Goal: Task Accomplishment & Management: Manage account settings

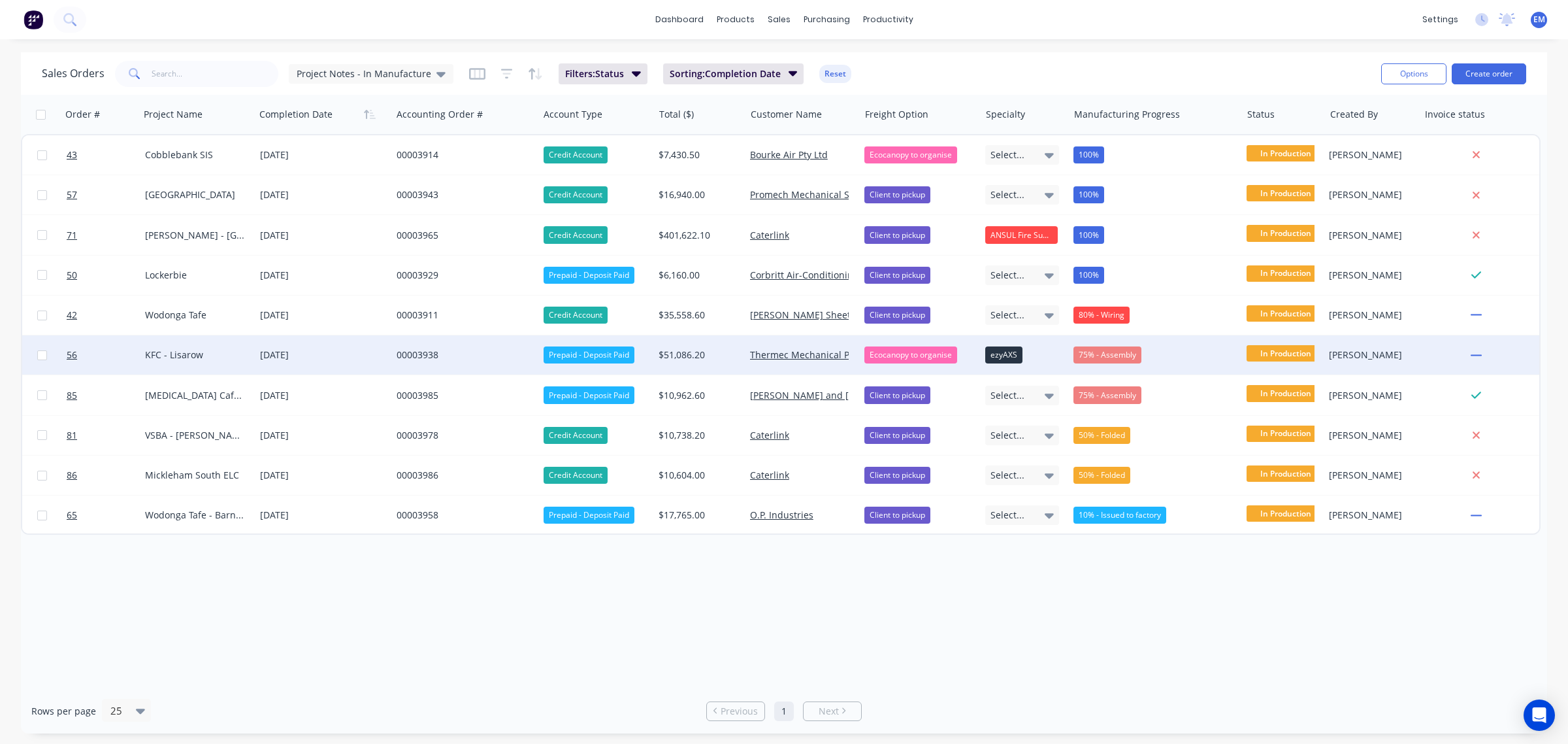
click at [403, 354] on div "00003938" at bounding box center [462, 354] width 130 height 13
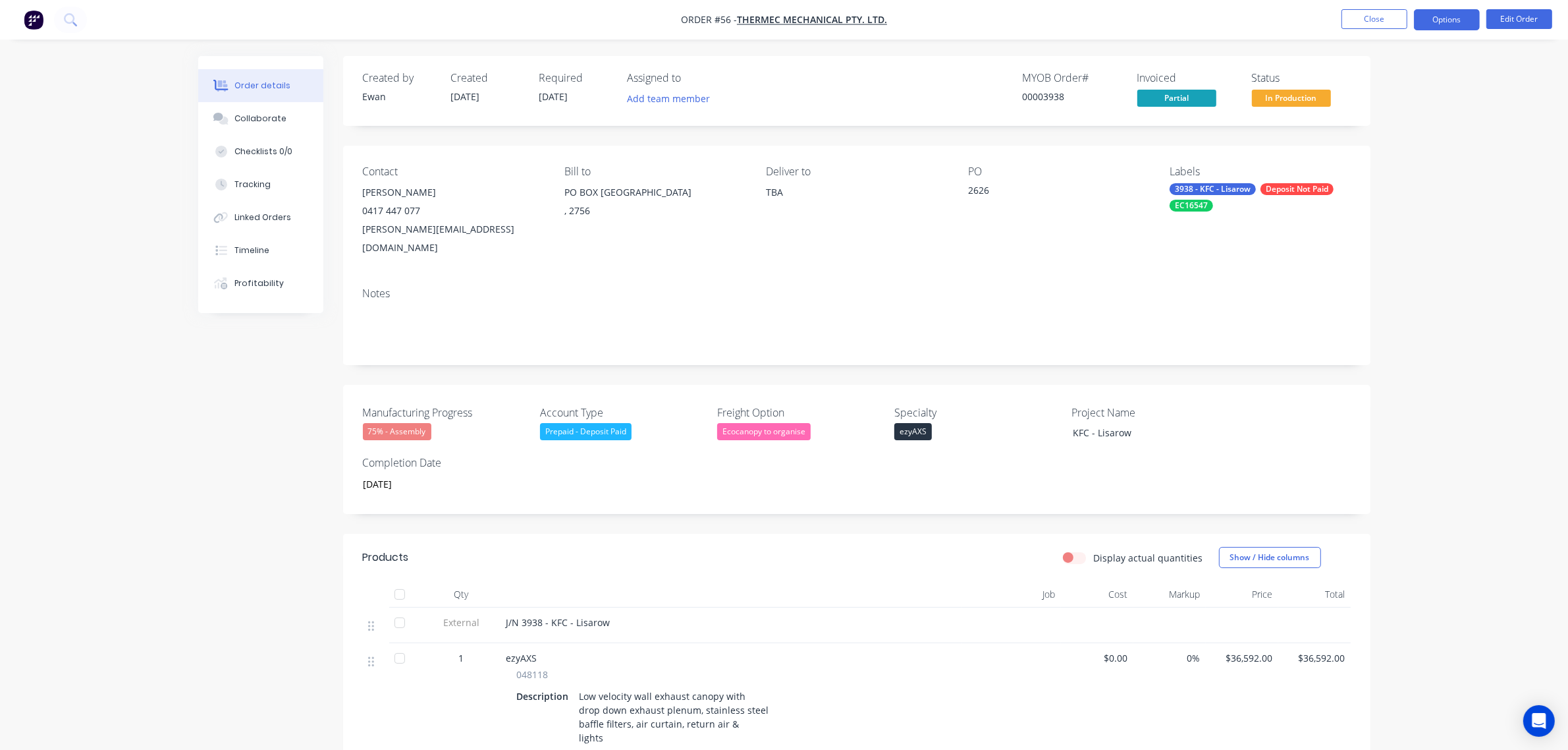
click at [1447, 20] on button "Options" at bounding box center [1446, 20] width 66 height 21
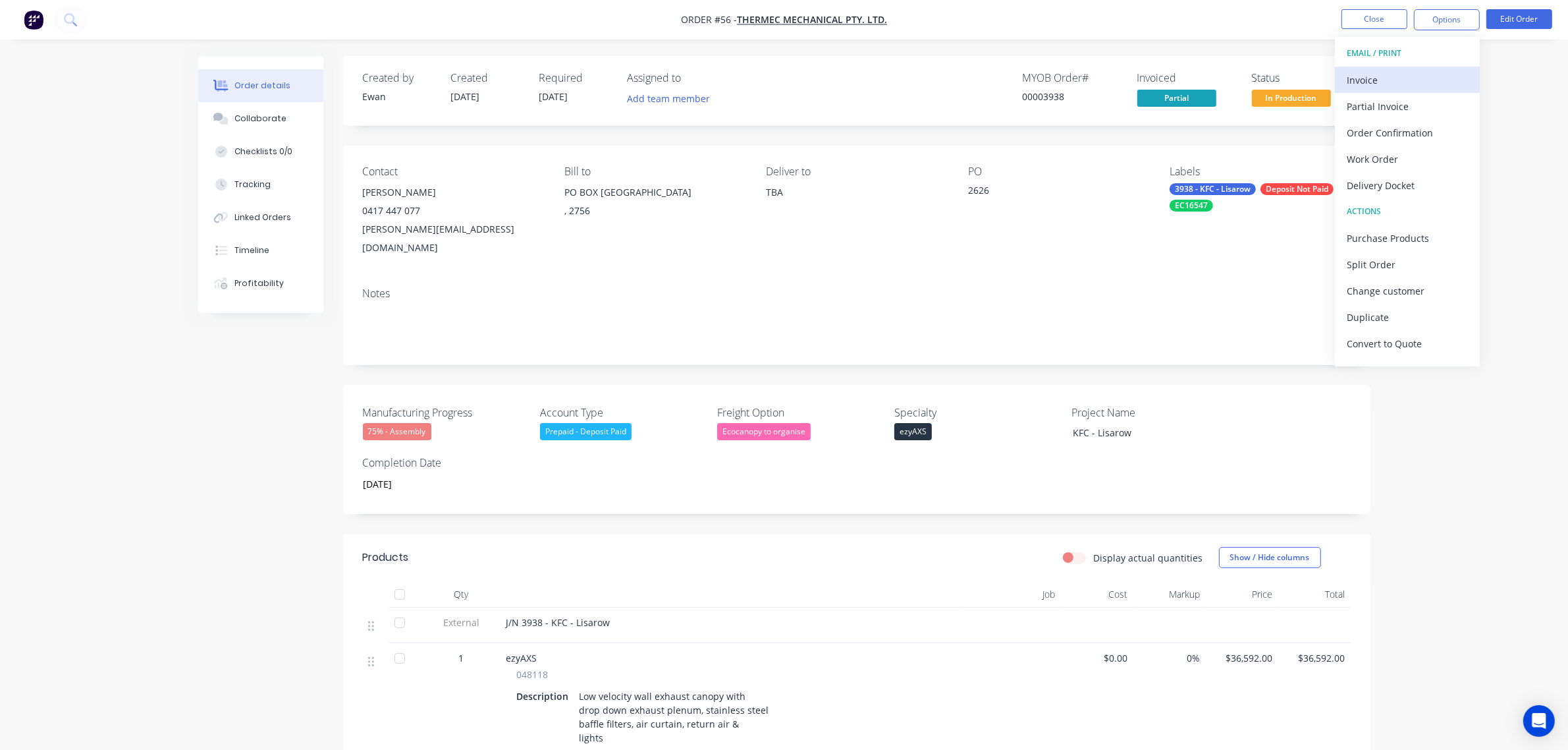
click at [1374, 86] on div "Invoice" at bounding box center [1407, 80] width 121 height 19
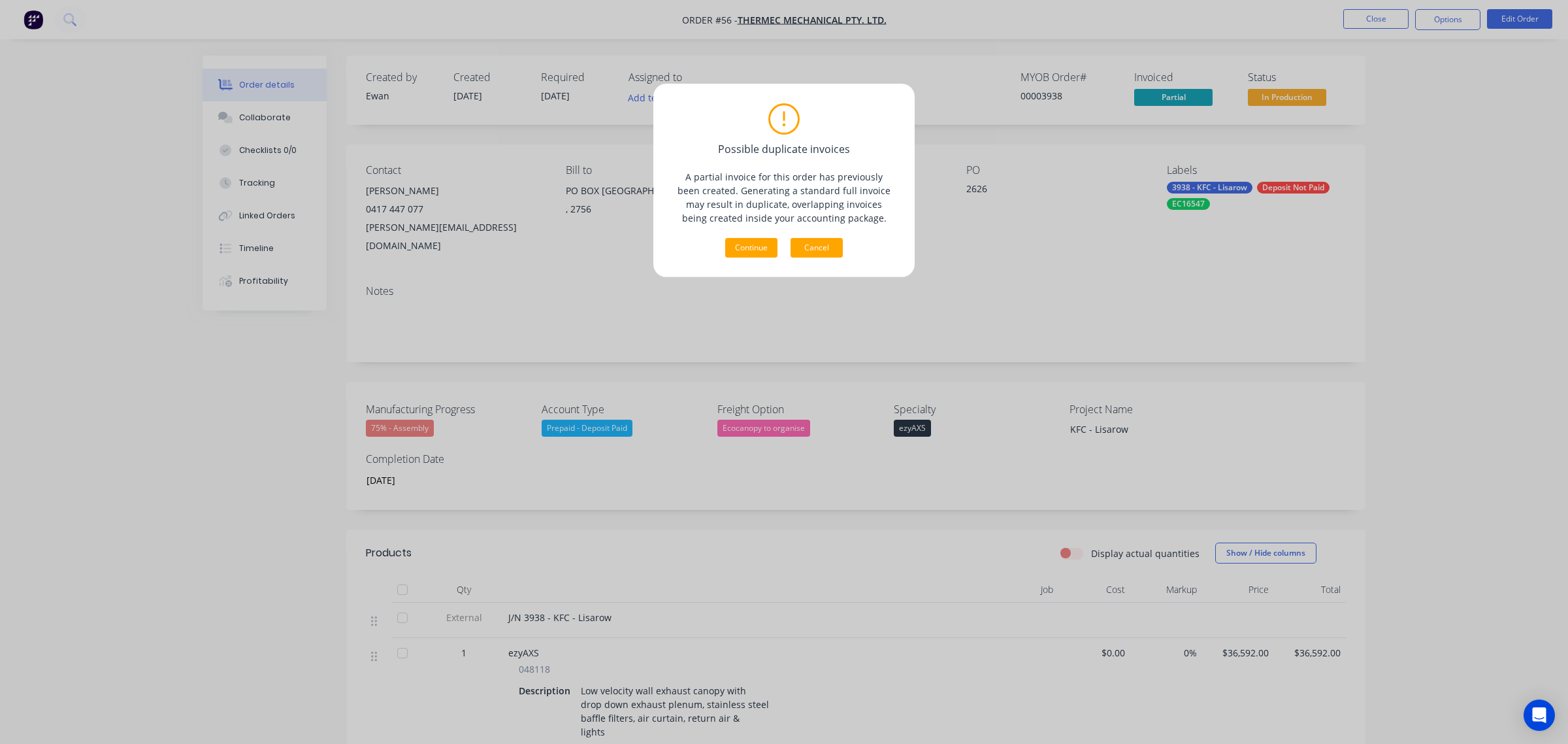
click at [821, 242] on button "Cancel" at bounding box center [817, 248] width 52 height 19
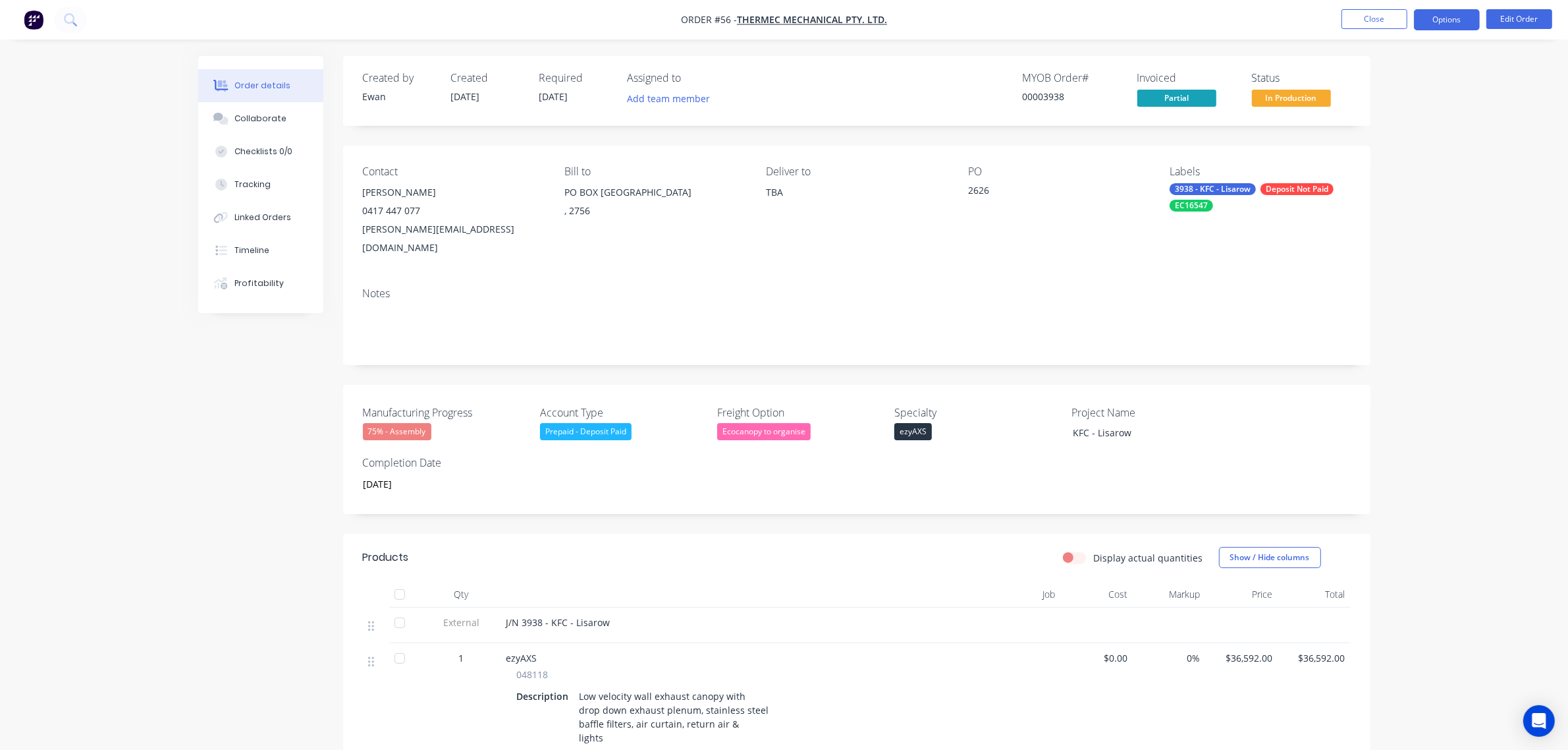
click at [1423, 18] on button "Options" at bounding box center [1446, 20] width 66 height 21
click at [1403, 106] on div "Partial Invoice" at bounding box center [1407, 106] width 121 height 19
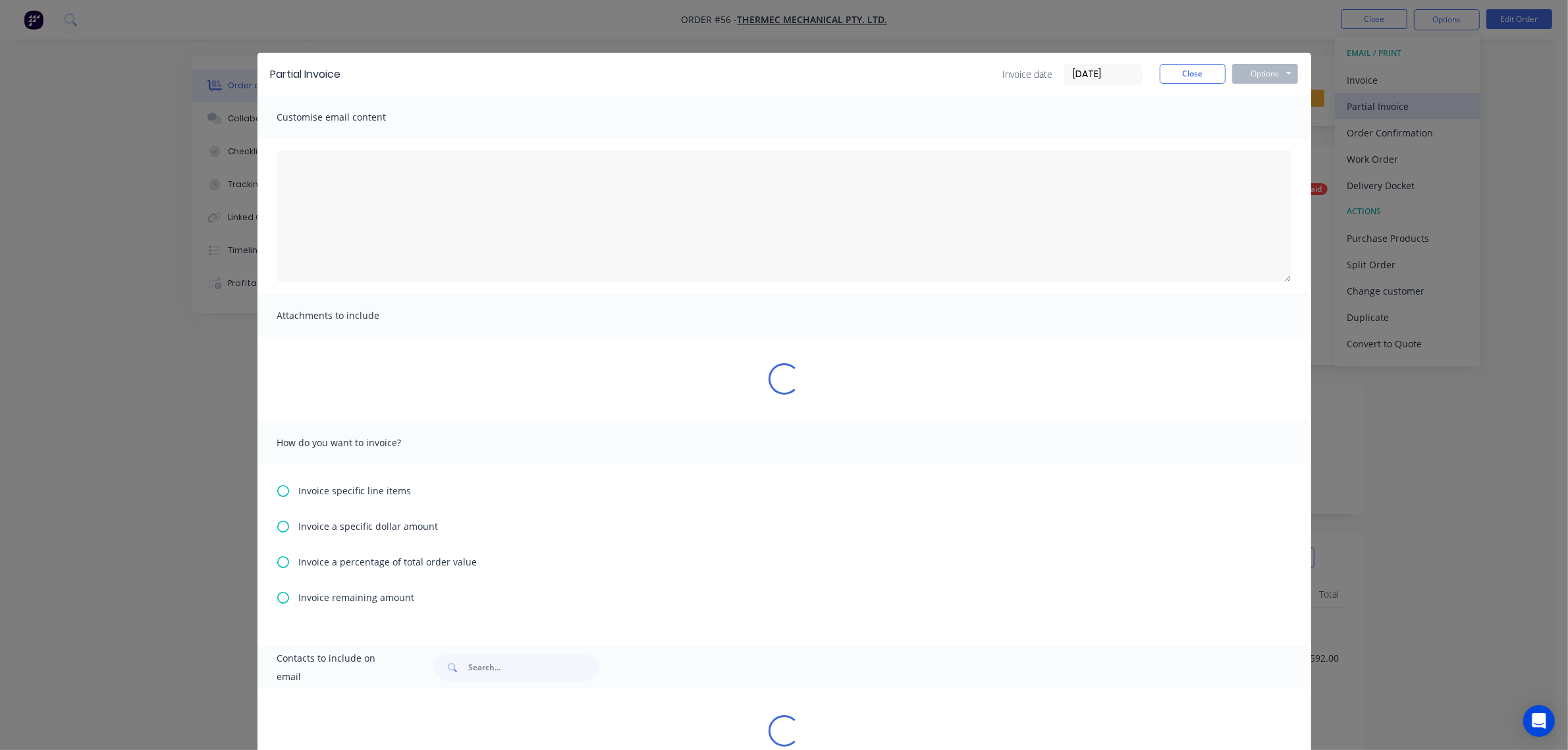
type textarea "A PDF copy of the order has been attached to this email. To view your order onl…"
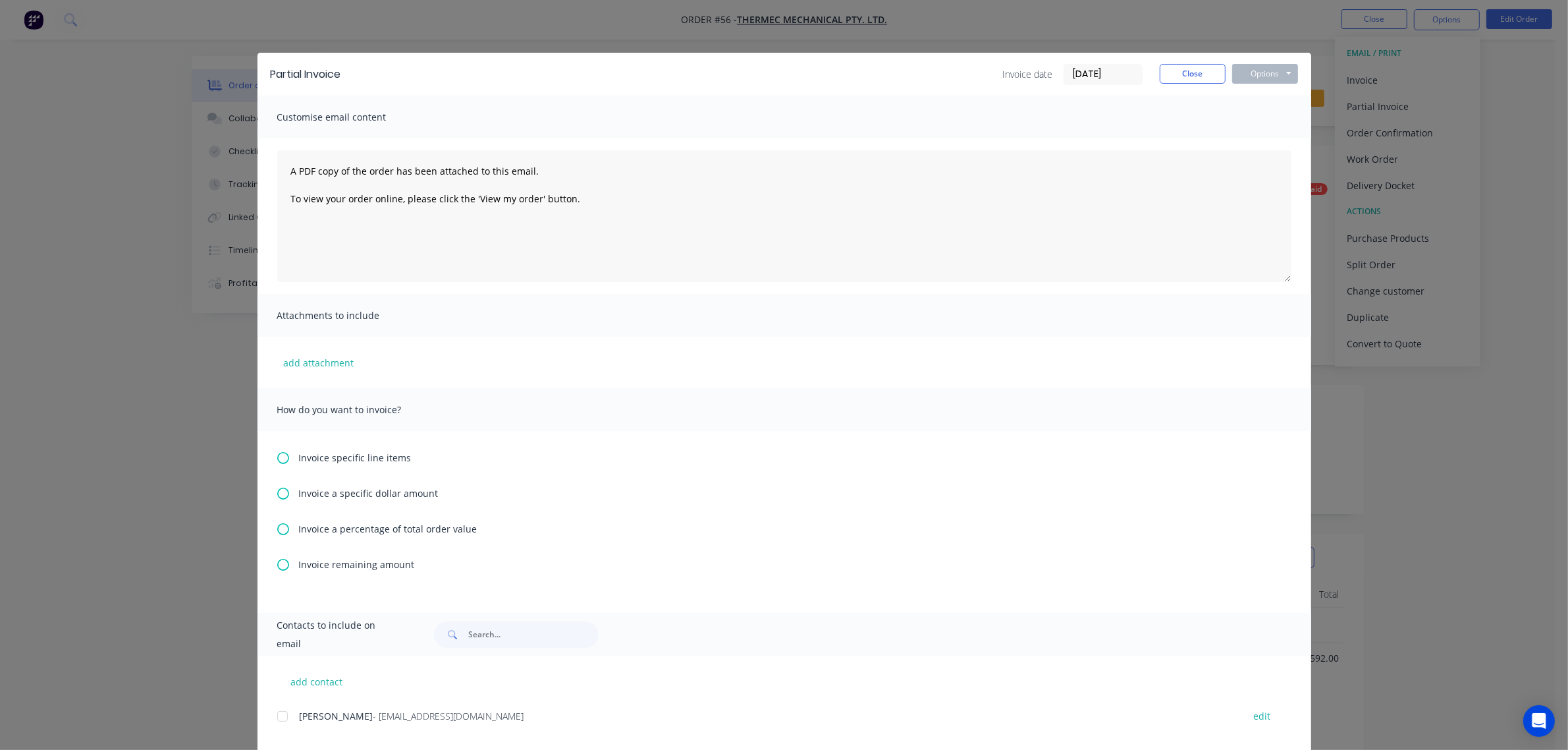
click at [326, 565] on span "Invoice remaining amount" at bounding box center [357, 564] width 116 height 14
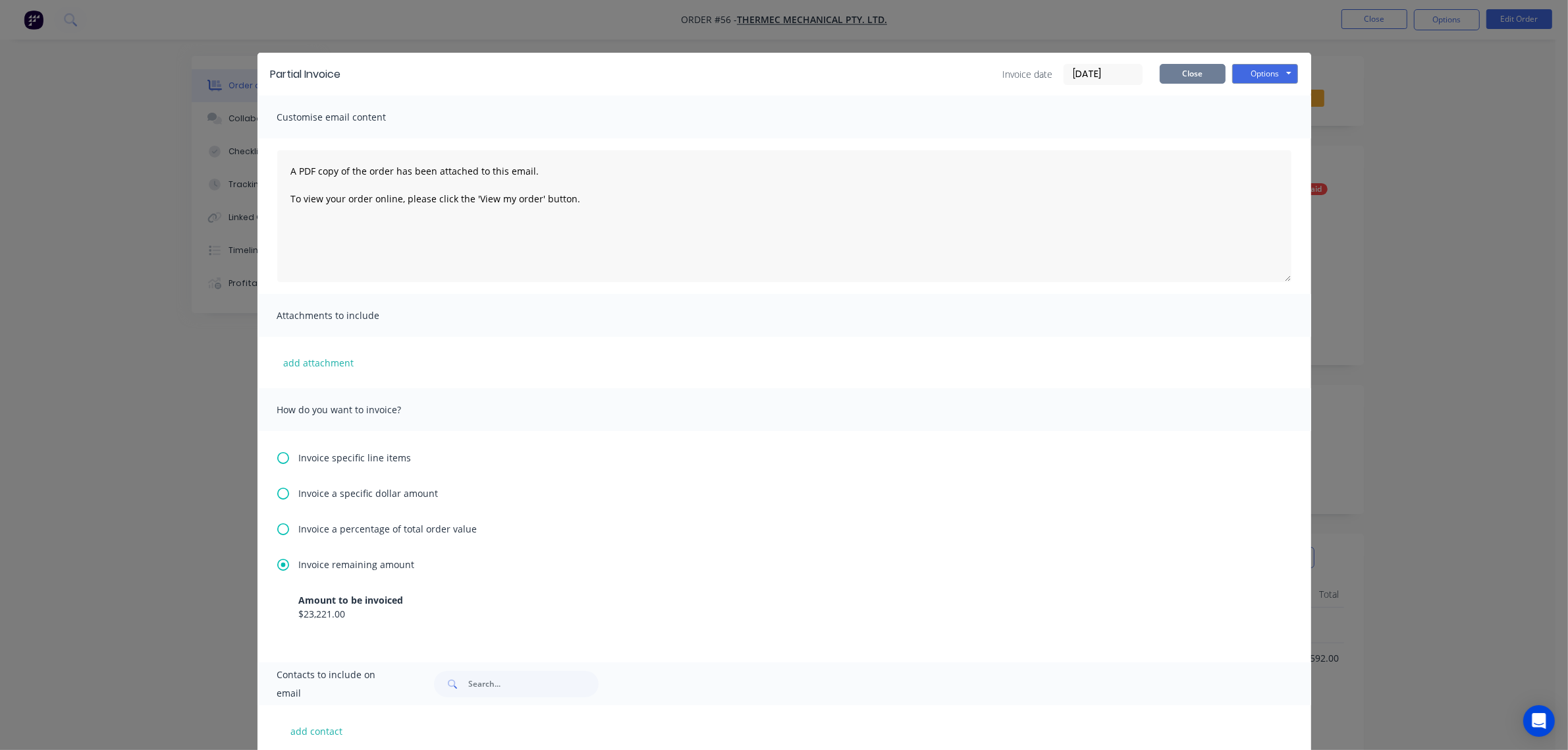
click at [1209, 71] on button "Close" at bounding box center [1192, 74] width 66 height 20
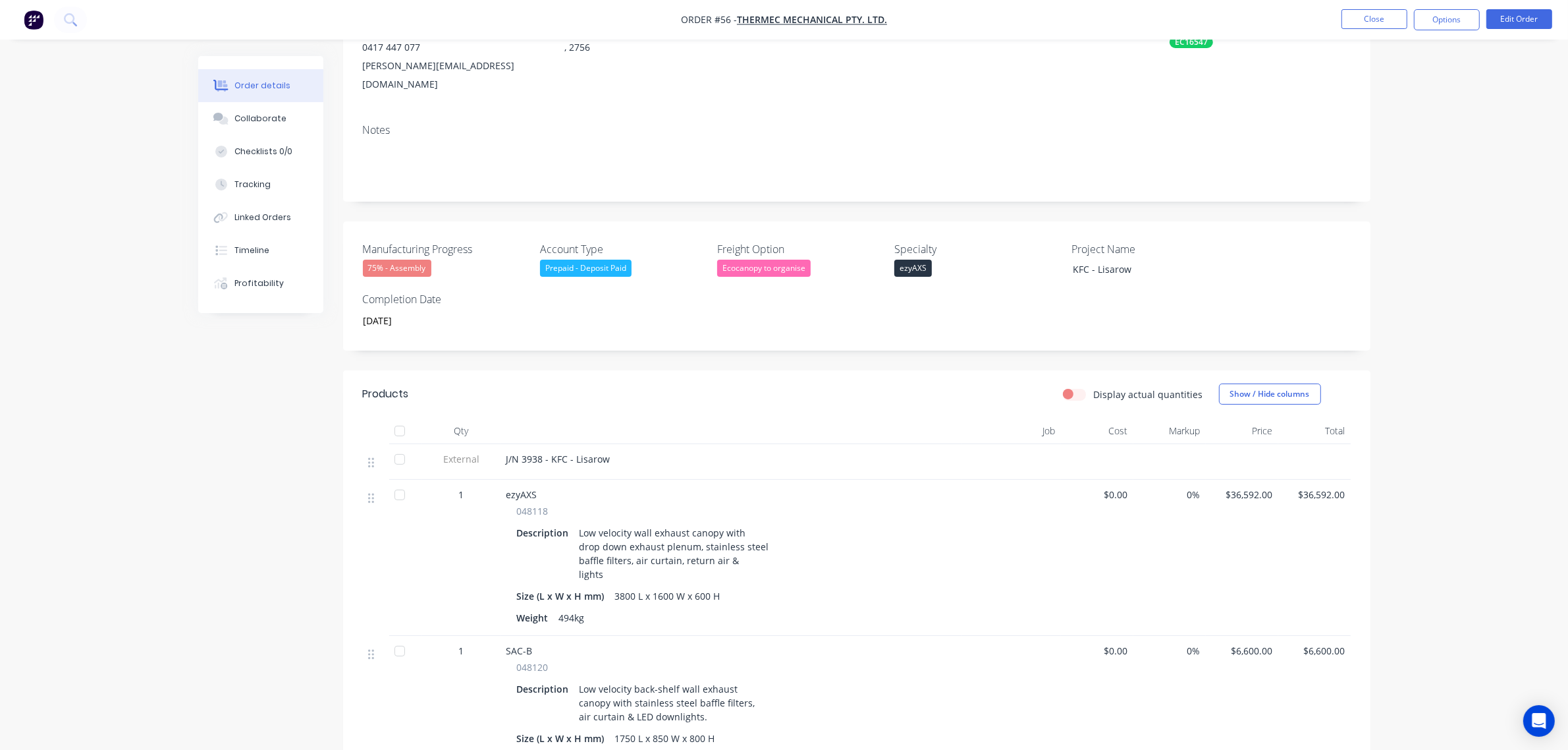
scroll to position [164, 0]
click at [403, 259] on div "75% - Assembly" at bounding box center [397, 267] width 69 height 17
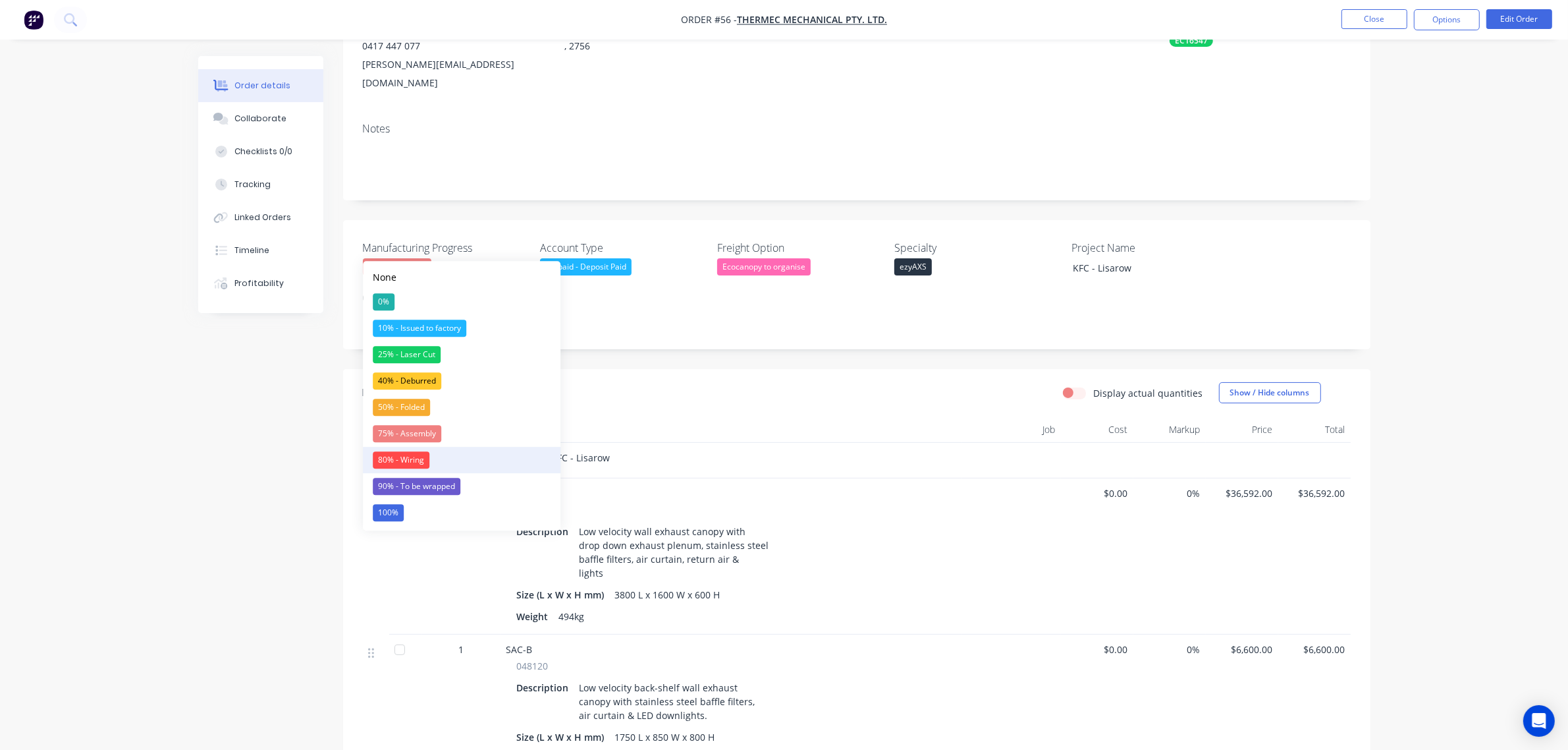
click at [415, 459] on div "80% - Wiring" at bounding box center [401, 460] width 57 height 17
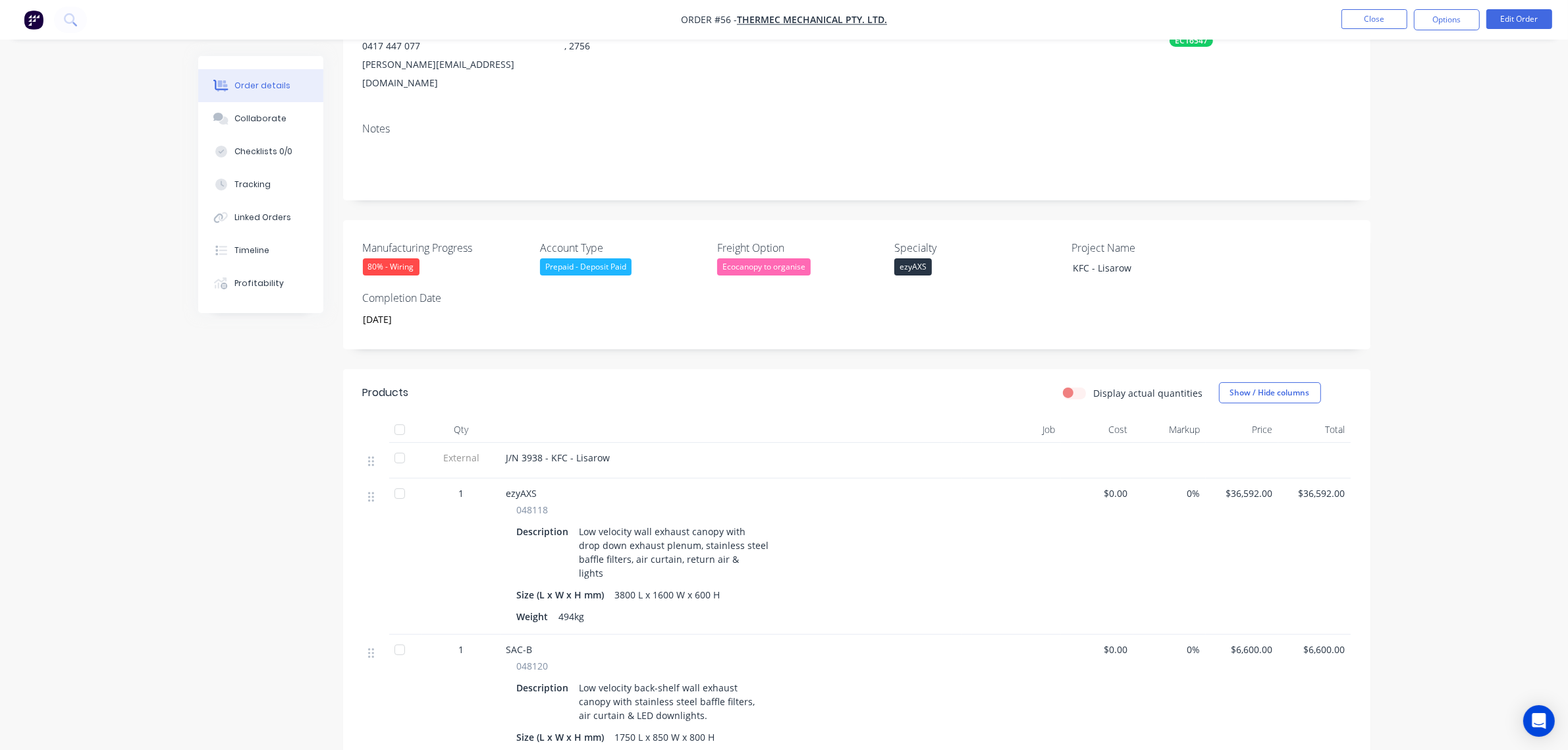
click at [692, 342] on div "Created by [PERSON_NAME] Created [DATE] Required [DATE] Assigned to Add team me…" at bounding box center [856, 481] width 1027 height 1179
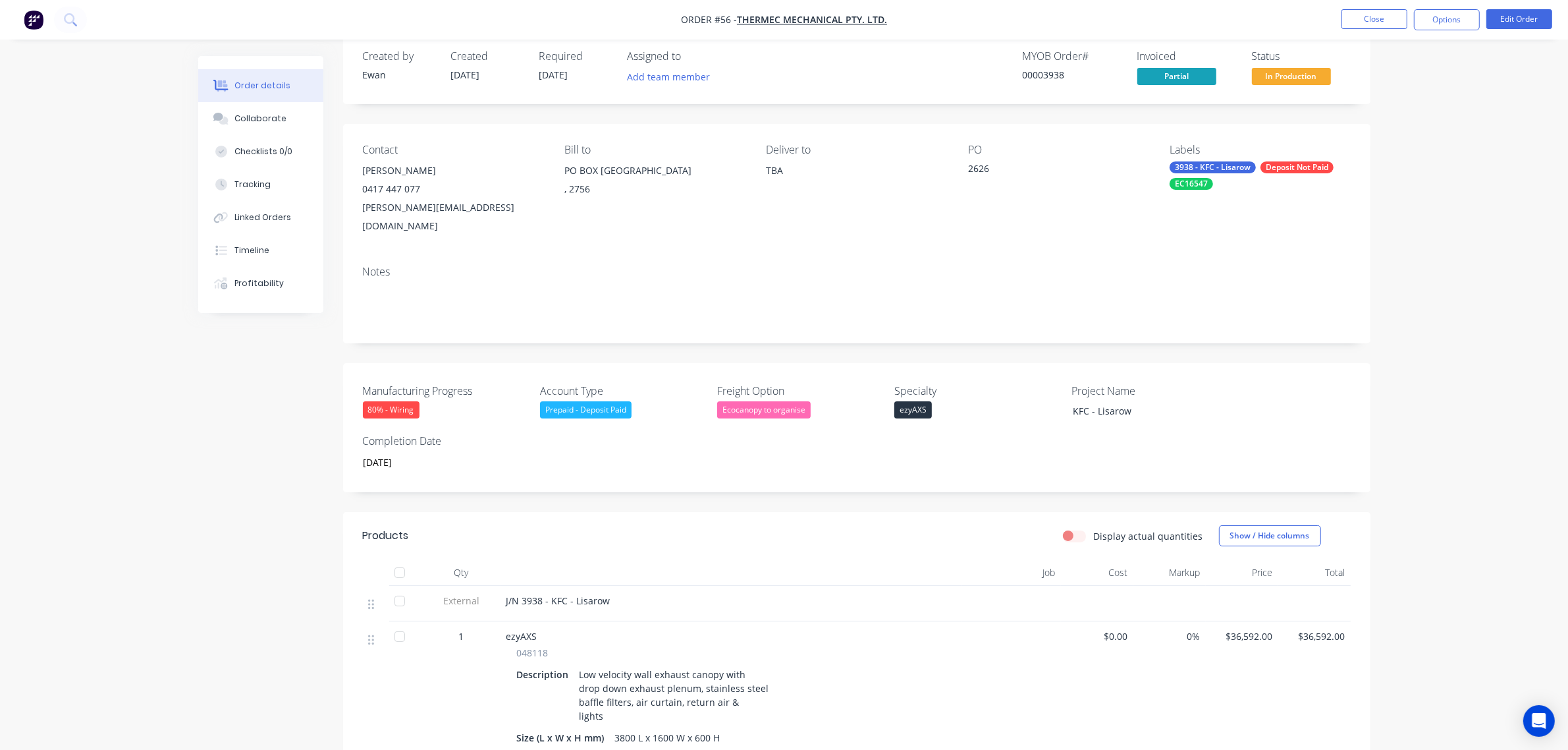
scroll to position [0, 0]
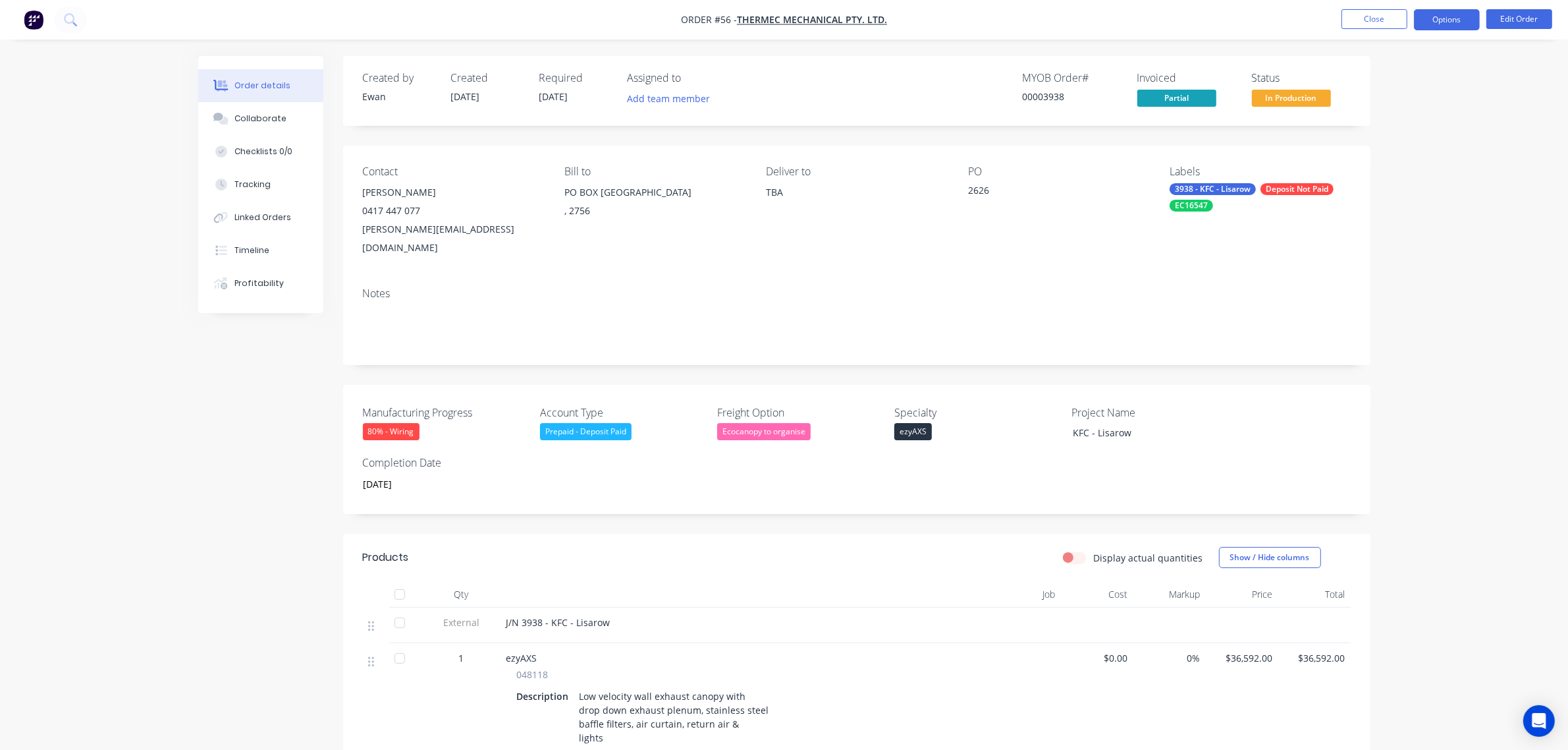
click at [1436, 20] on button "Options" at bounding box center [1446, 20] width 66 height 21
click at [1401, 104] on div "Partial Invoice" at bounding box center [1407, 106] width 121 height 19
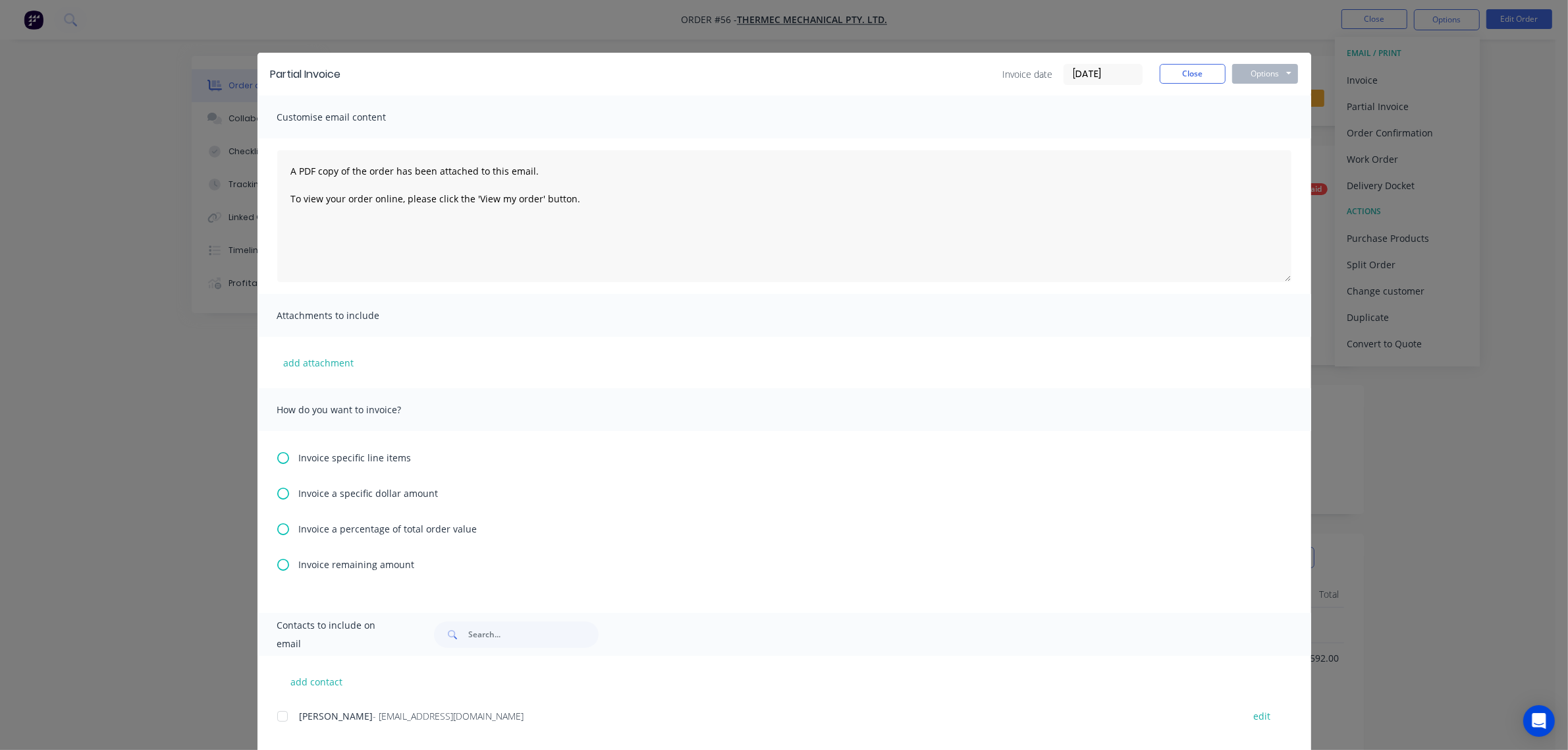
click at [368, 565] on span "Invoice remaining amount" at bounding box center [357, 564] width 116 height 14
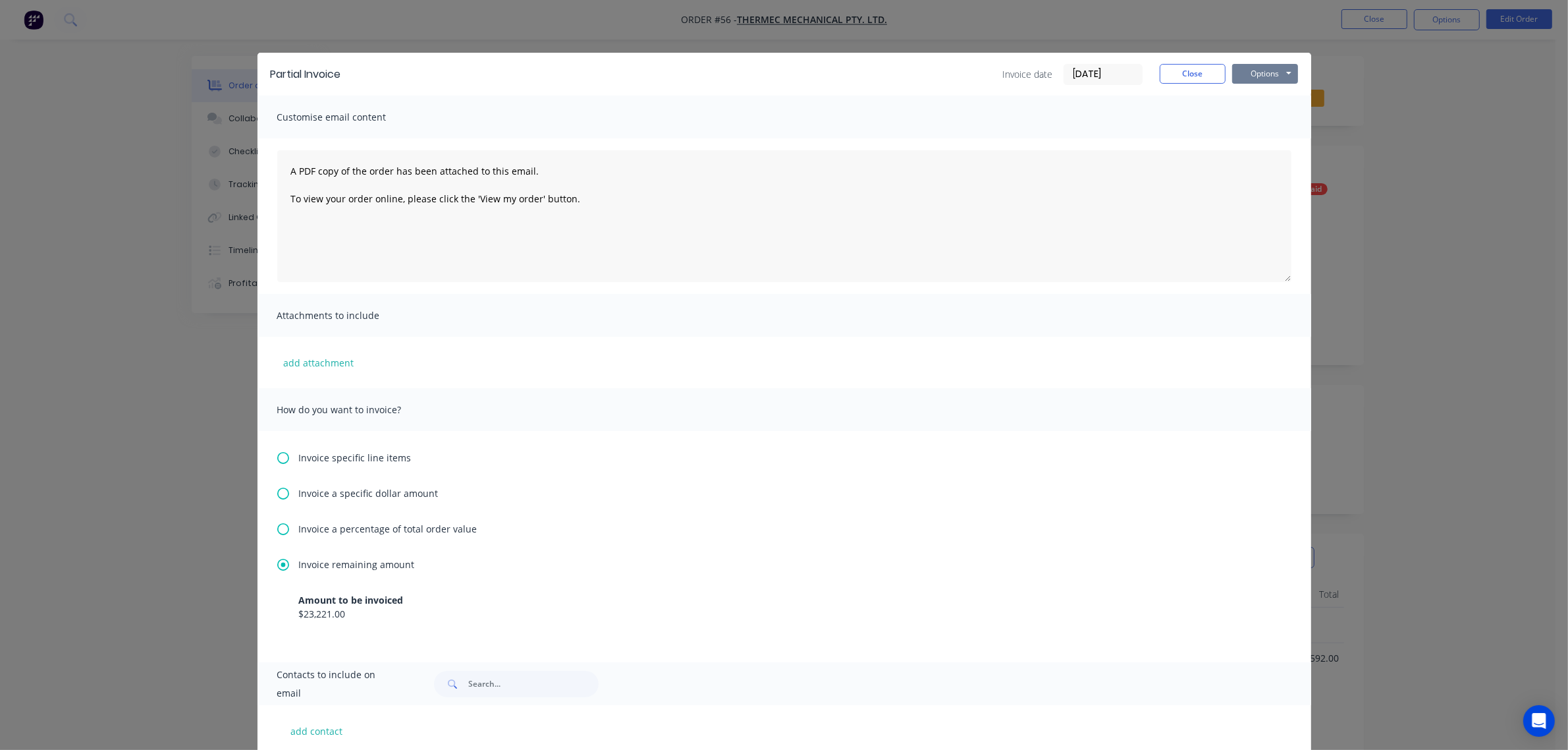
click at [1262, 71] on button "Options" at bounding box center [1264, 74] width 66 height 20
click at [1252, 117] on button "Print" at bounding box center [1274, 119] width 84 height 22
click at [1184, 77] on button "Close" at bounding box center [1192, 74] width 66 height 20
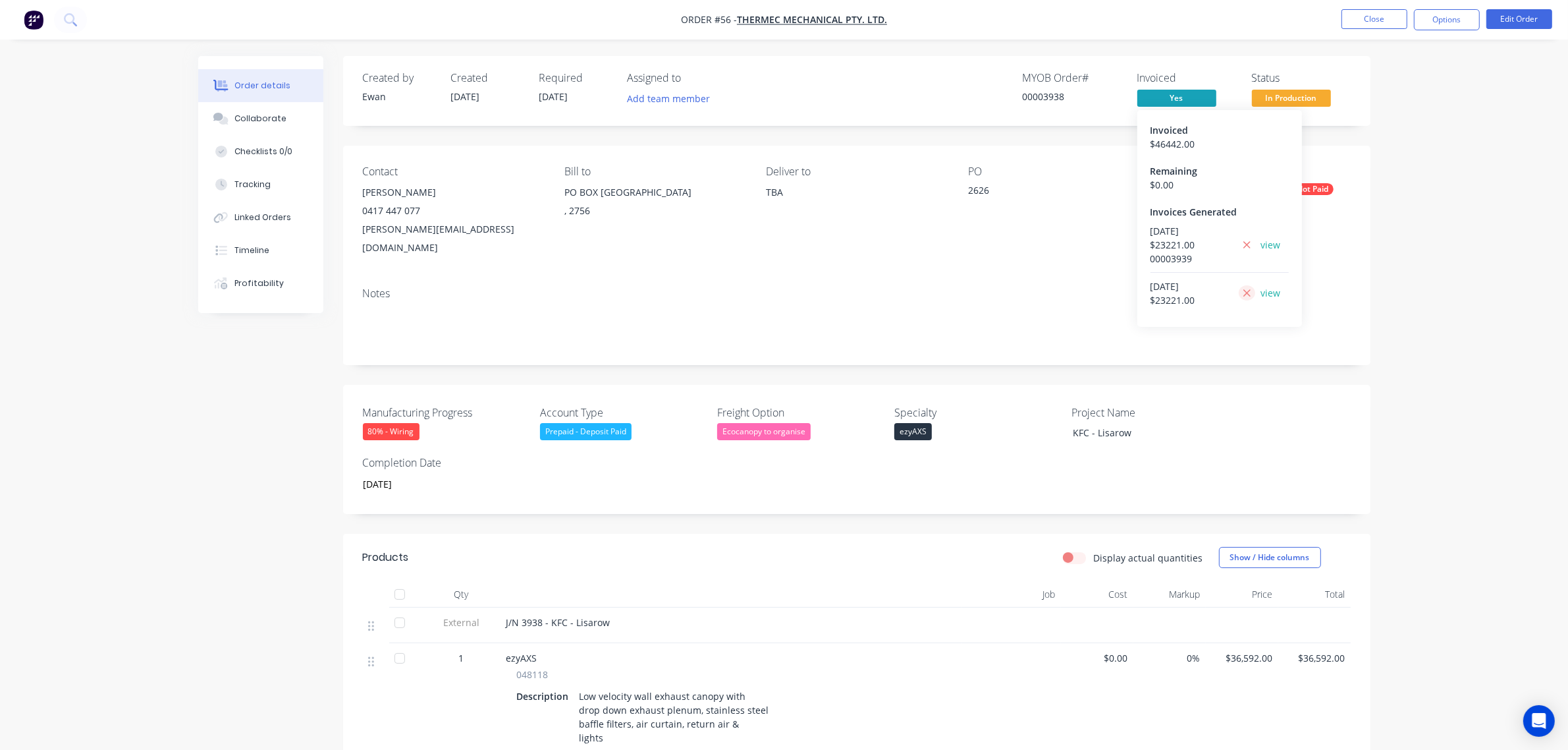
click at [1243, 296] on icon at bounding box center [1247, 293] width 8 height 8
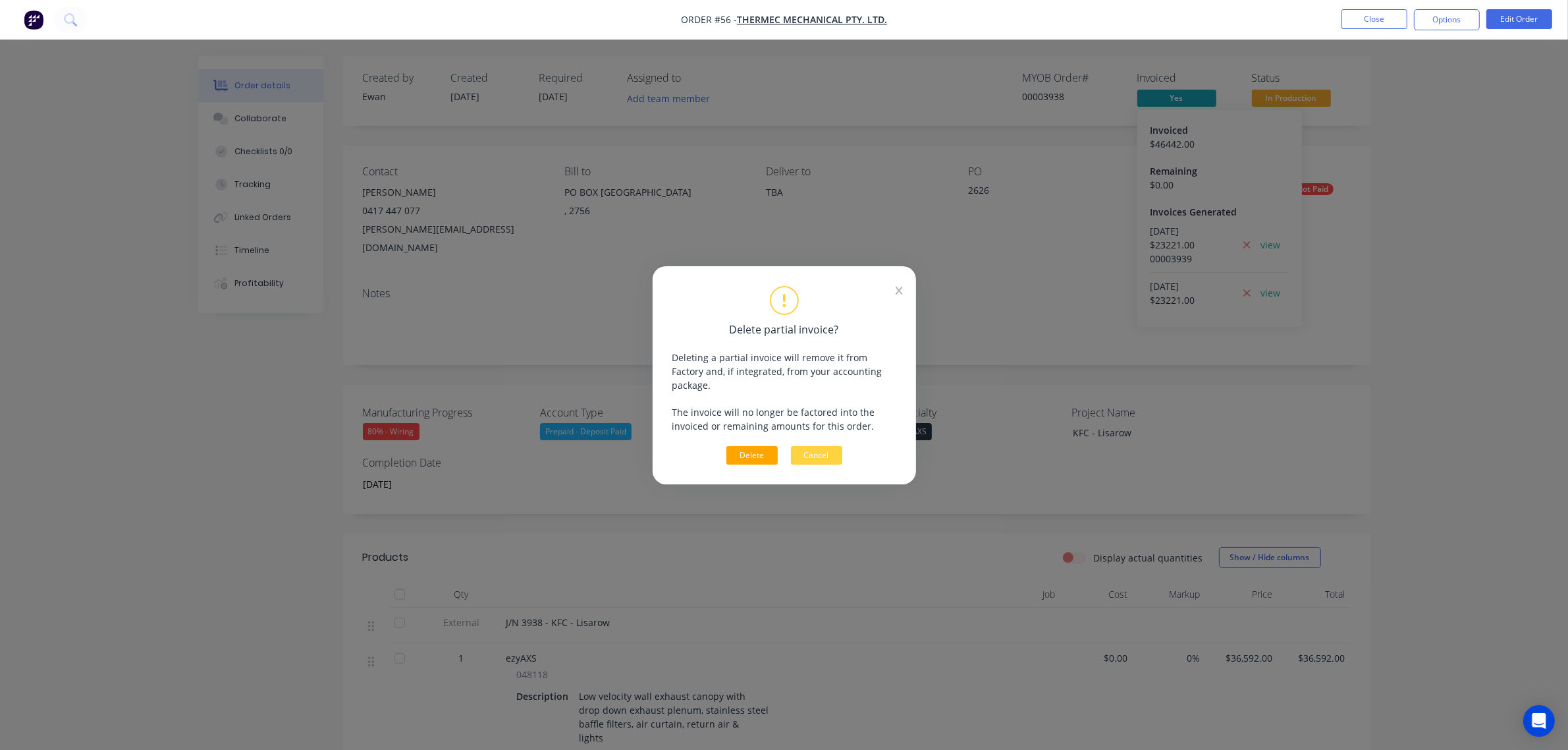
click at [746, 452] on button "Delete" at bounding box center [752, 455] width 51 height 18
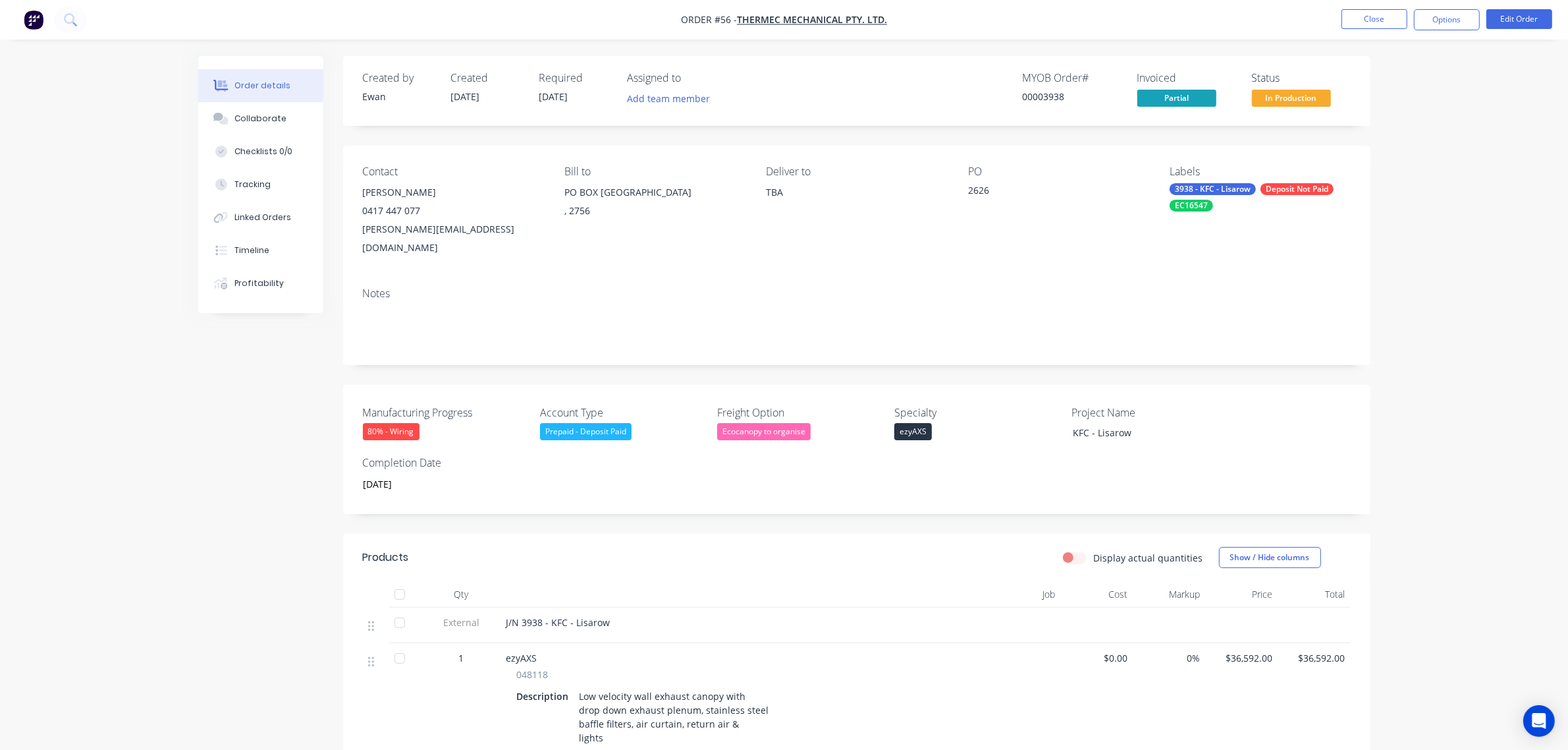
click at [772, 197] on div "TBA" at bounding box center [855, 192] width 180 height 18
click at [1500, 23] on button "Edit Order" at bounding box center [1519, 19] width 66 height 20
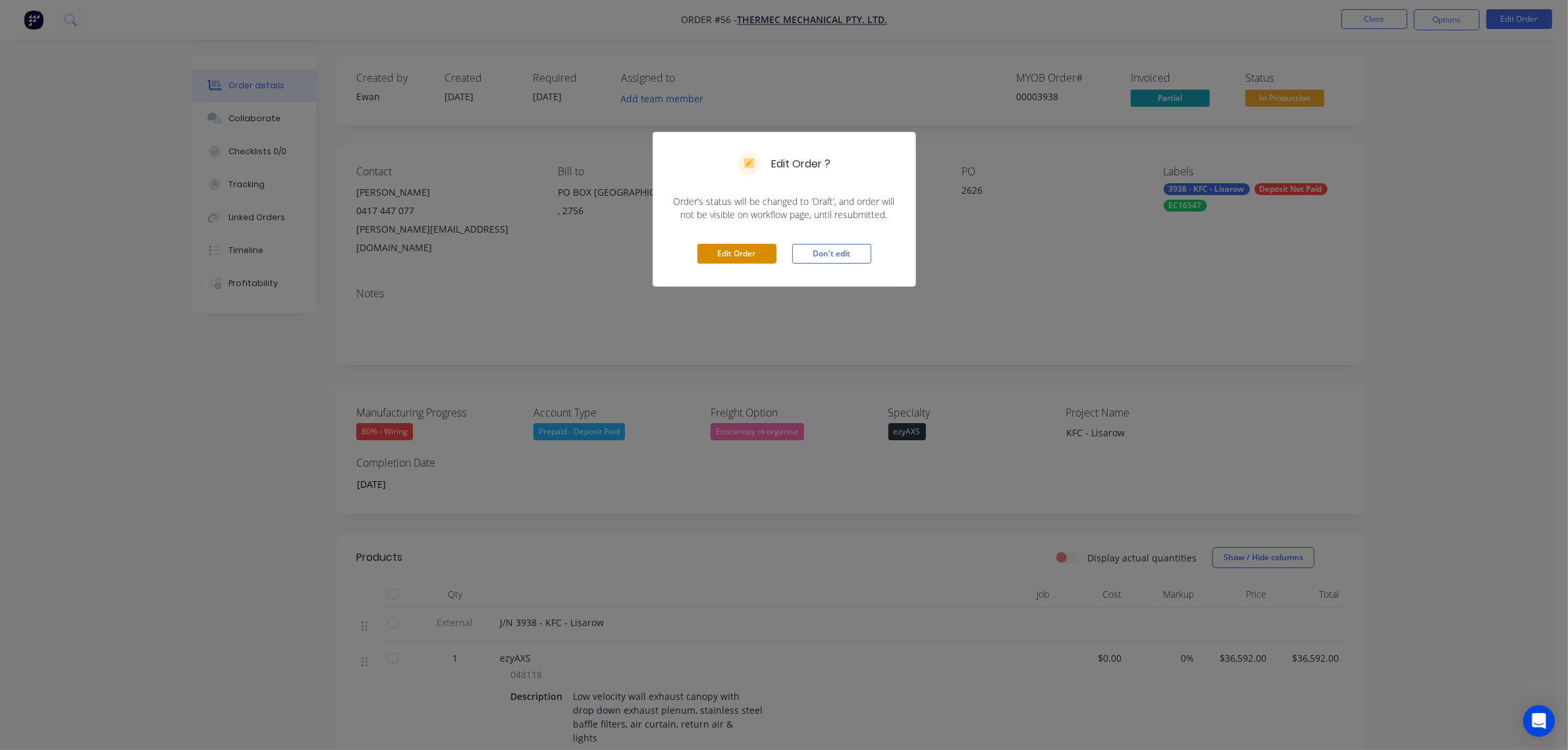
click at [760, 254] on button "Edit Order" at bounding box center [737, 253] width 79 height 20
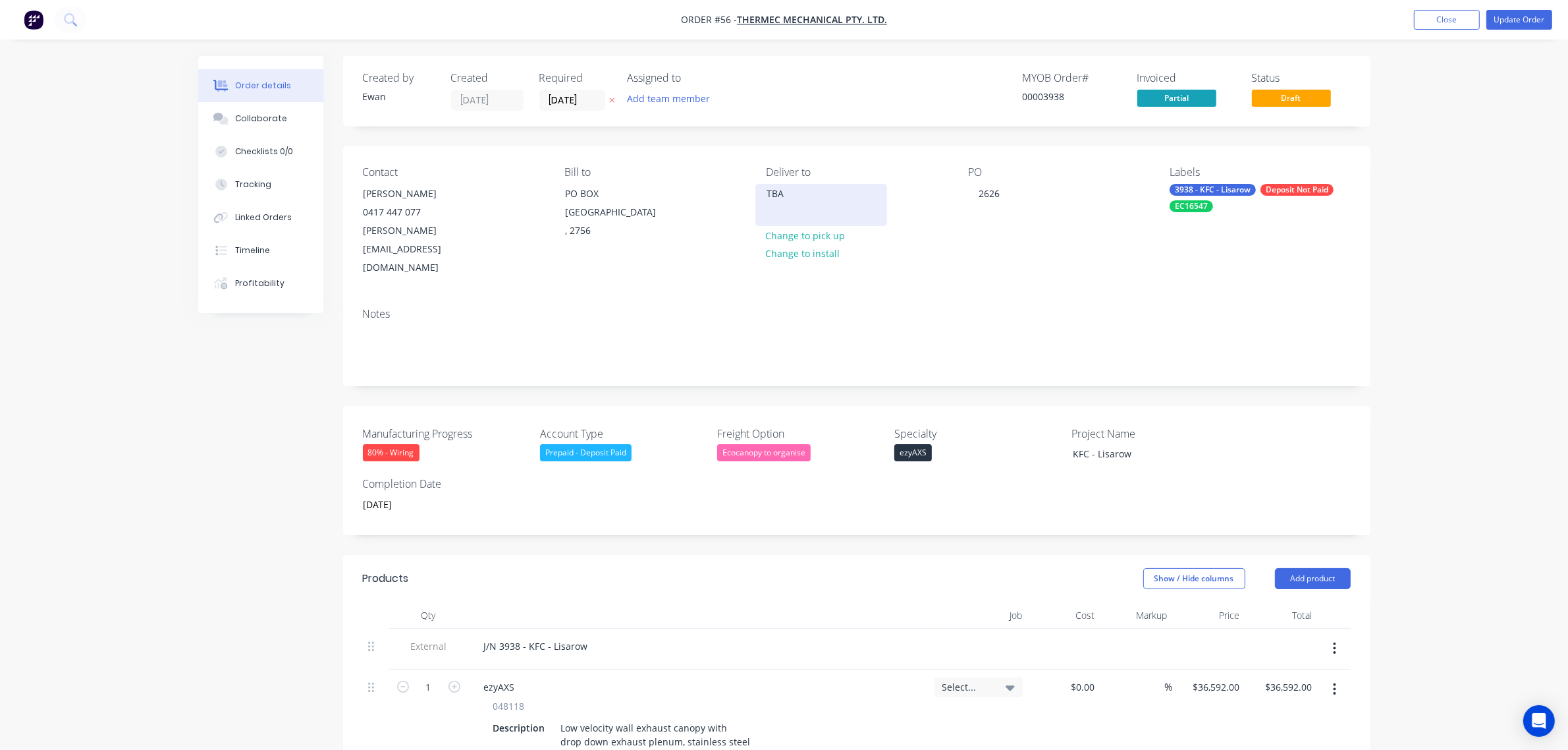
click at [781, 191] on div "TBA" at bounding box center [821, 194] width 109 height 18
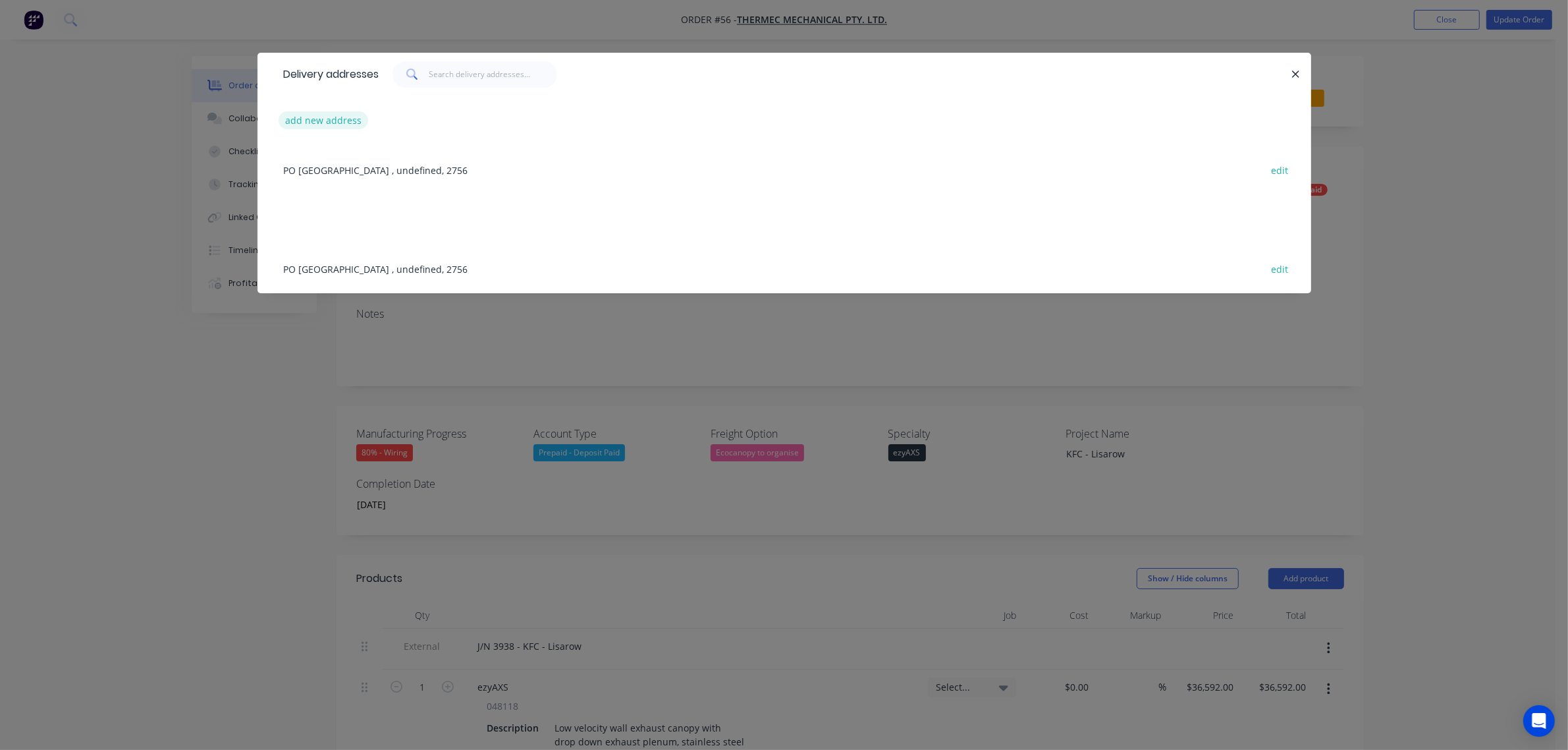
click at [326, 114] on button "add new address" at bounding box center [324, 121] width 90 height 18
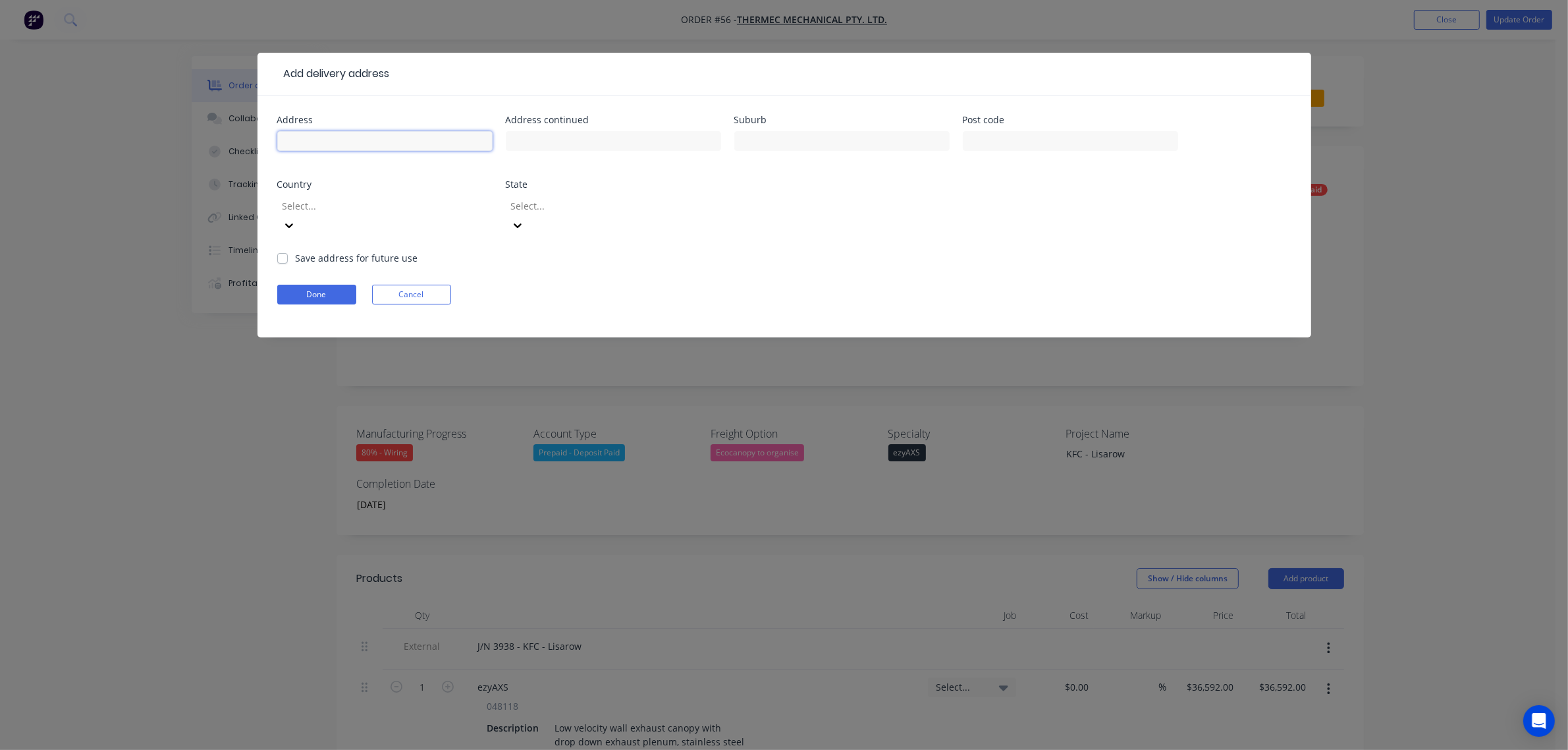
click at [337, 136] on input "text" at bounding box center [385, 141] width 215 height 20
type input "[PERSON_NAME][GEOGRAPHIC_DATA]"
click at [739, 137] on input "text" at bounding box center [842, 141] width 215 height 20
type input "Lisarow"
click at [978, 140] on input "text" at bounding box center [1071, 141] width 215 height 20
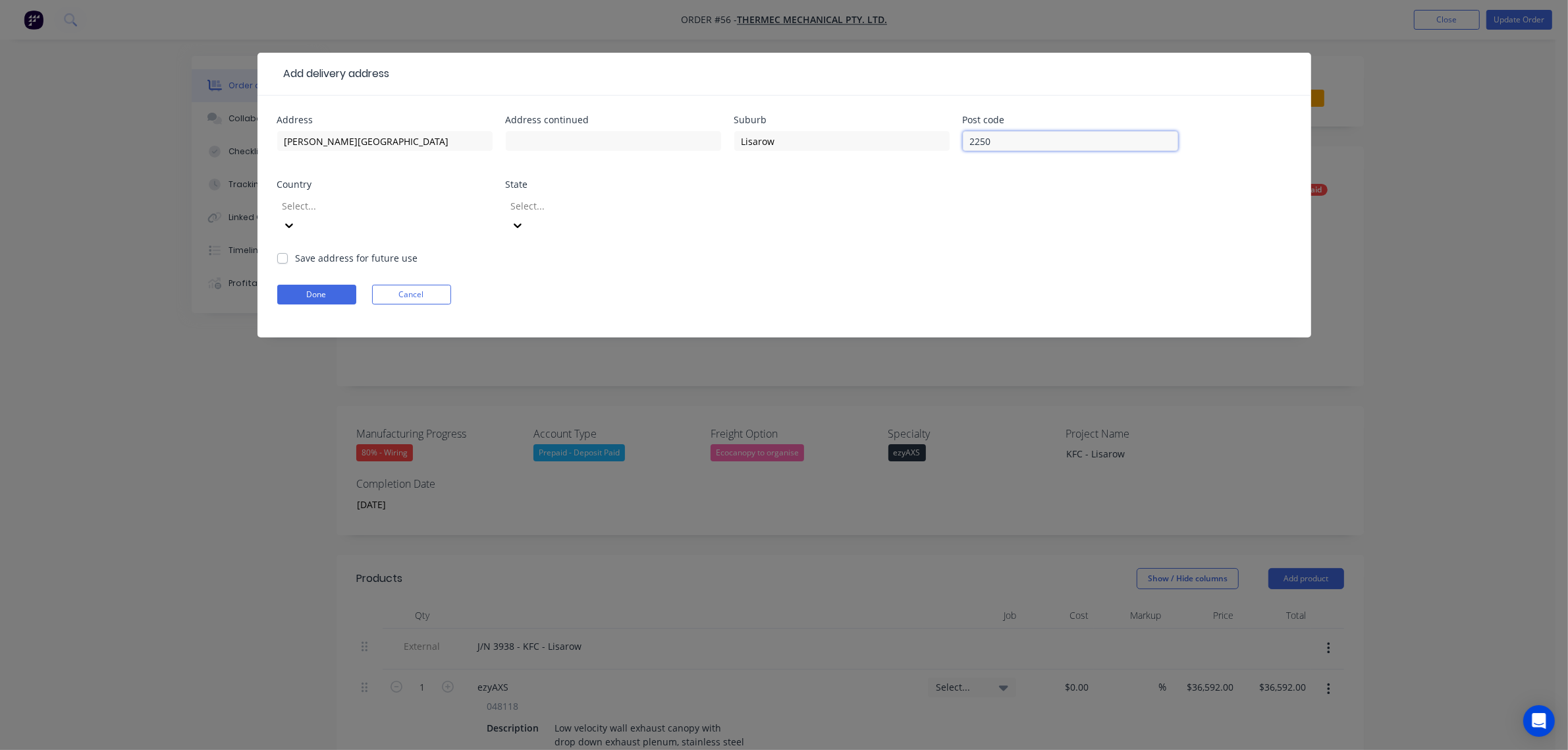
type input "2250"
click at [419, 208] on div at bounding box center [376, 206] width 190 height 17
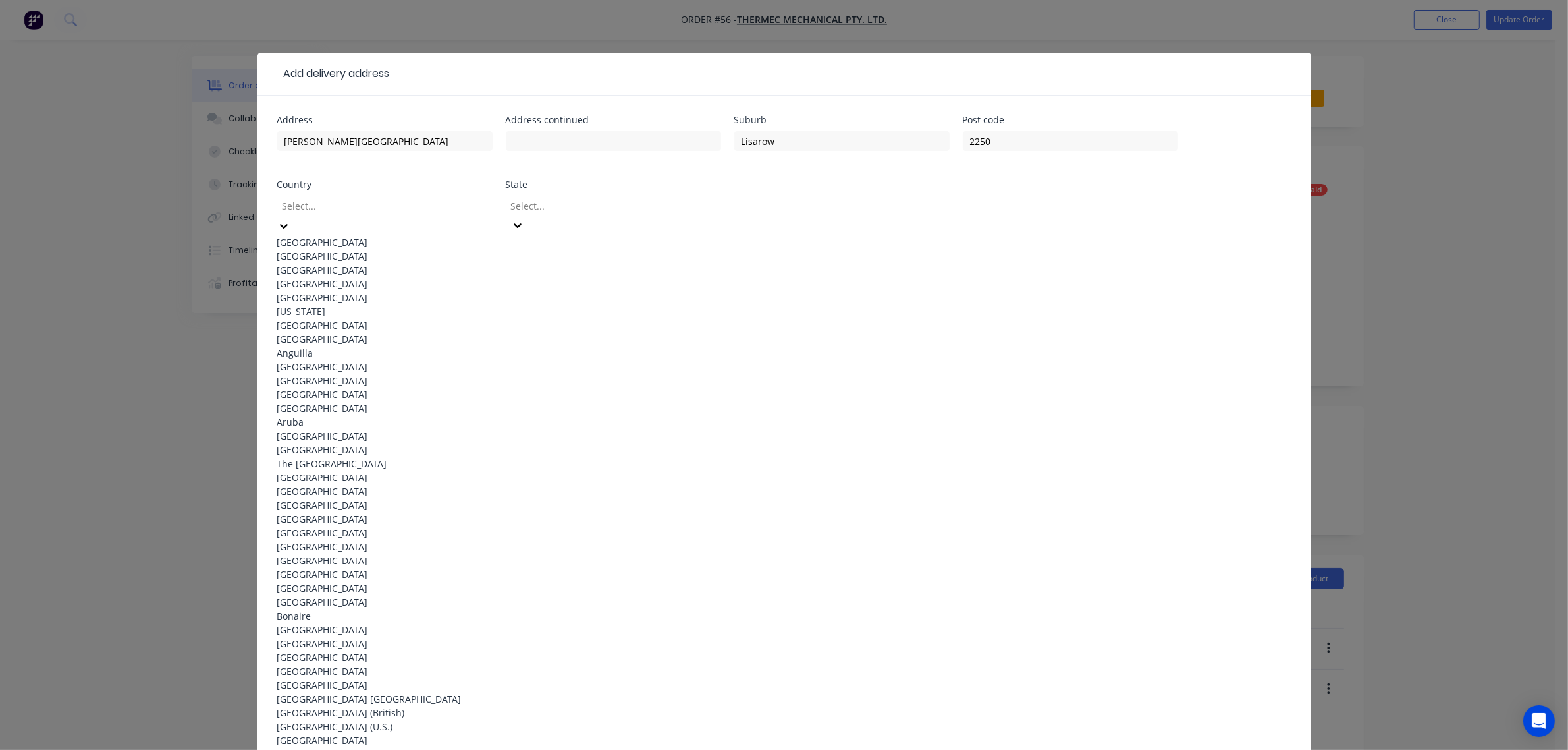
click at [406, 235] on div "[GEOGRAPHIC_DATA]" at bounding box center [385, 242] width 215 height 14
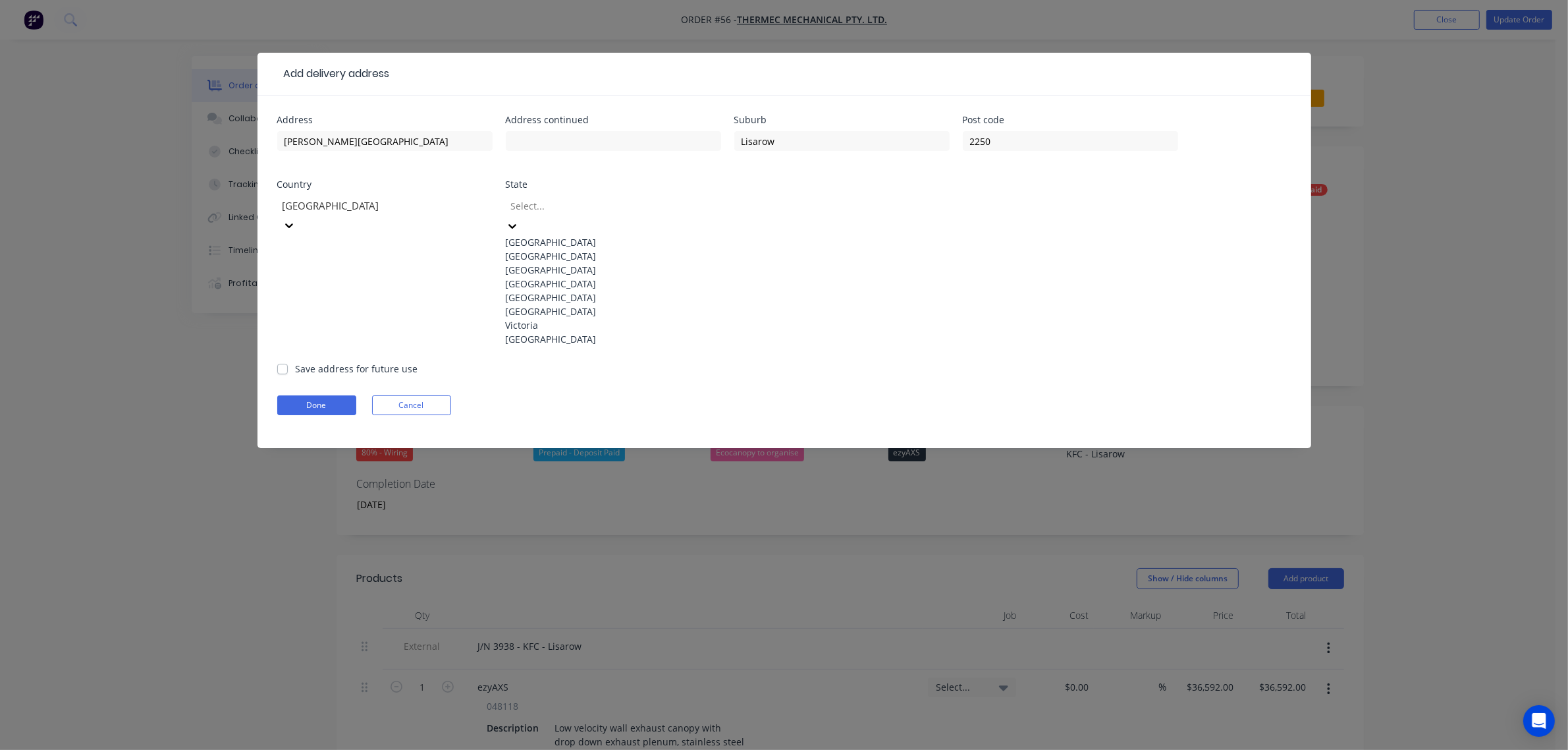
click at [546, 207] on div at bounding box center [604, 206] width 190 height 17
click at [564, 257] on div "[GEOGRAPHIC_DATA]" at bounding box center [613, 256] width 215 height 14
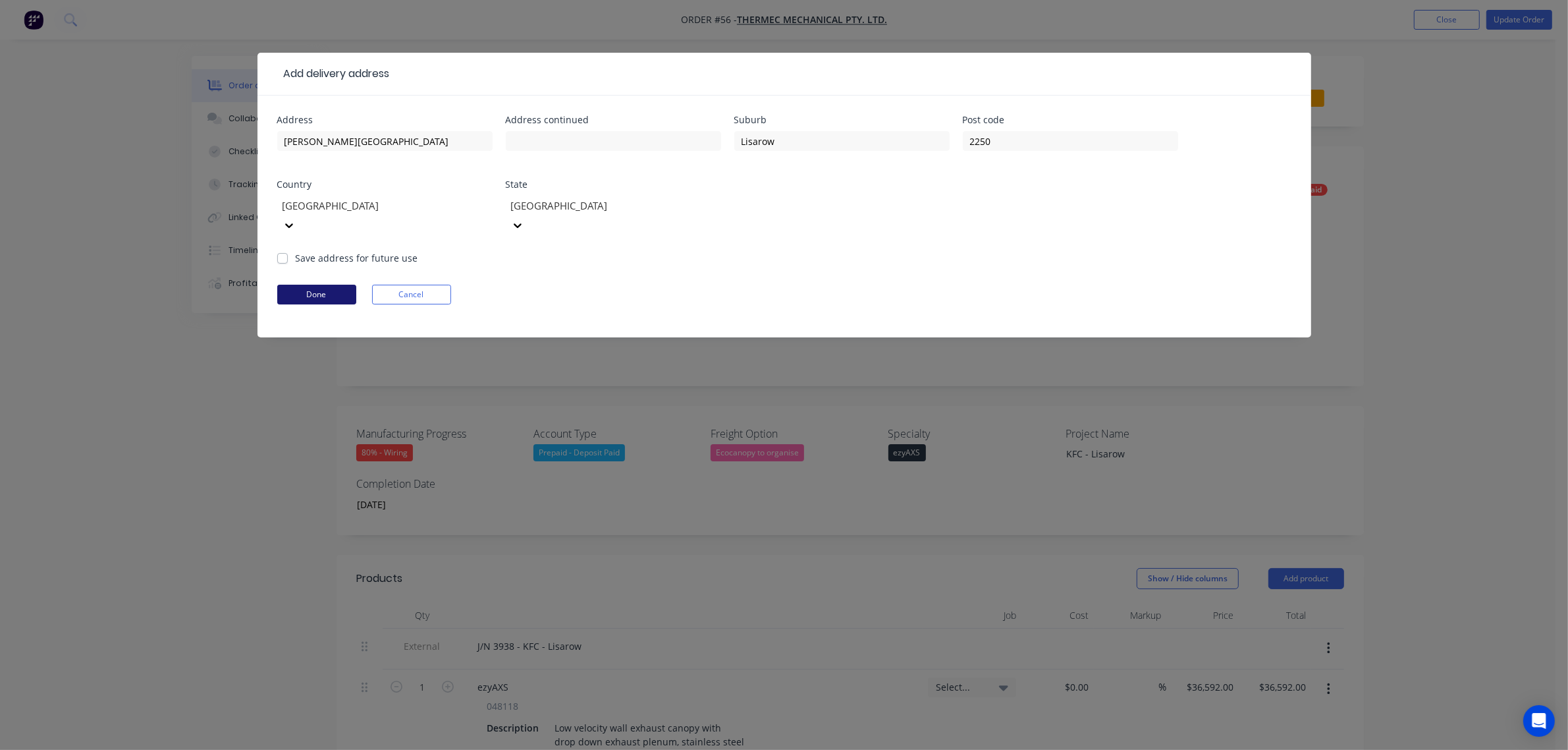
click at [329, 285] on button "Done" at bounding box center [316, 295] width 79 height 20
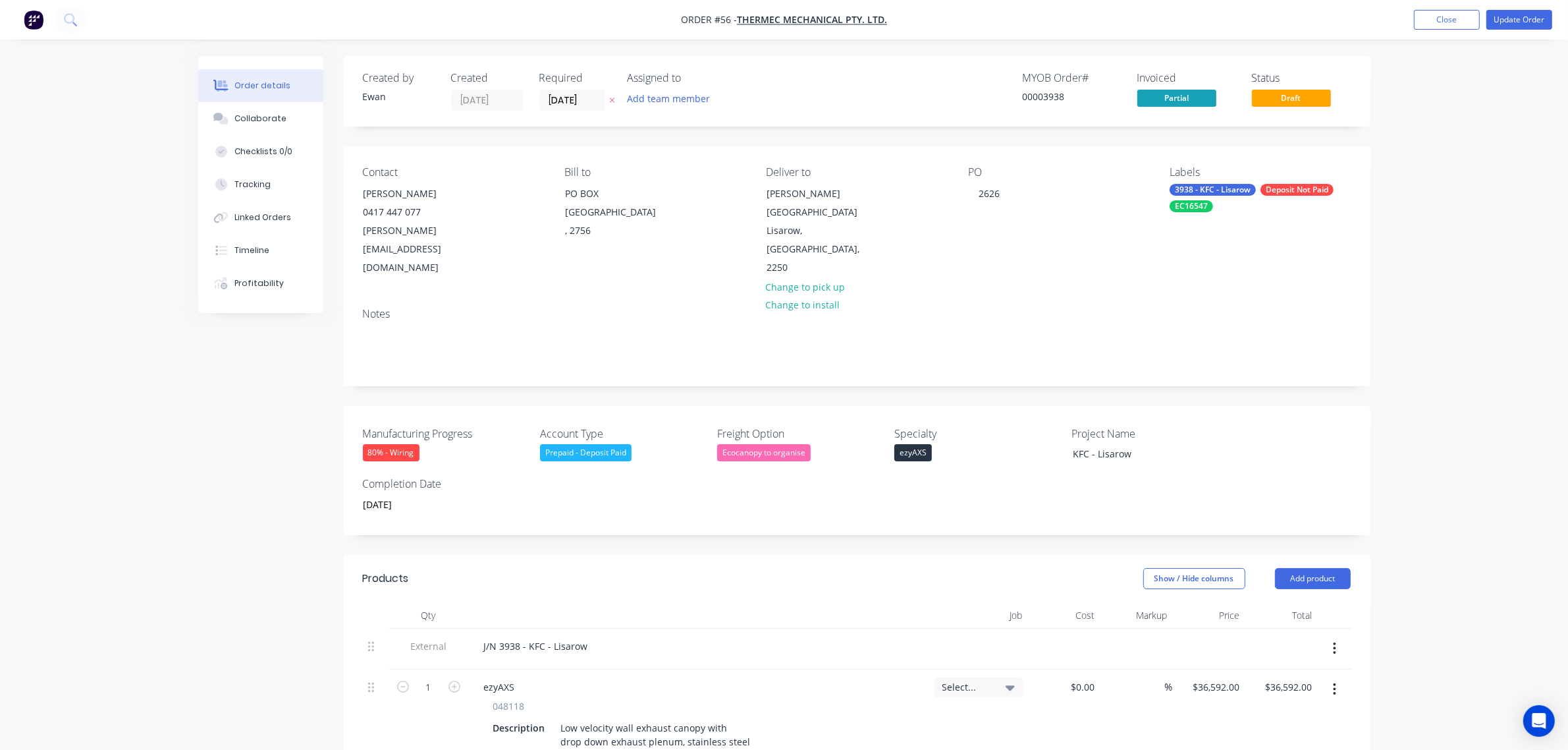
click at [1322, 185] on div "Deposit Not Paid" at bounding box center [1297, 190] width 73 height 12
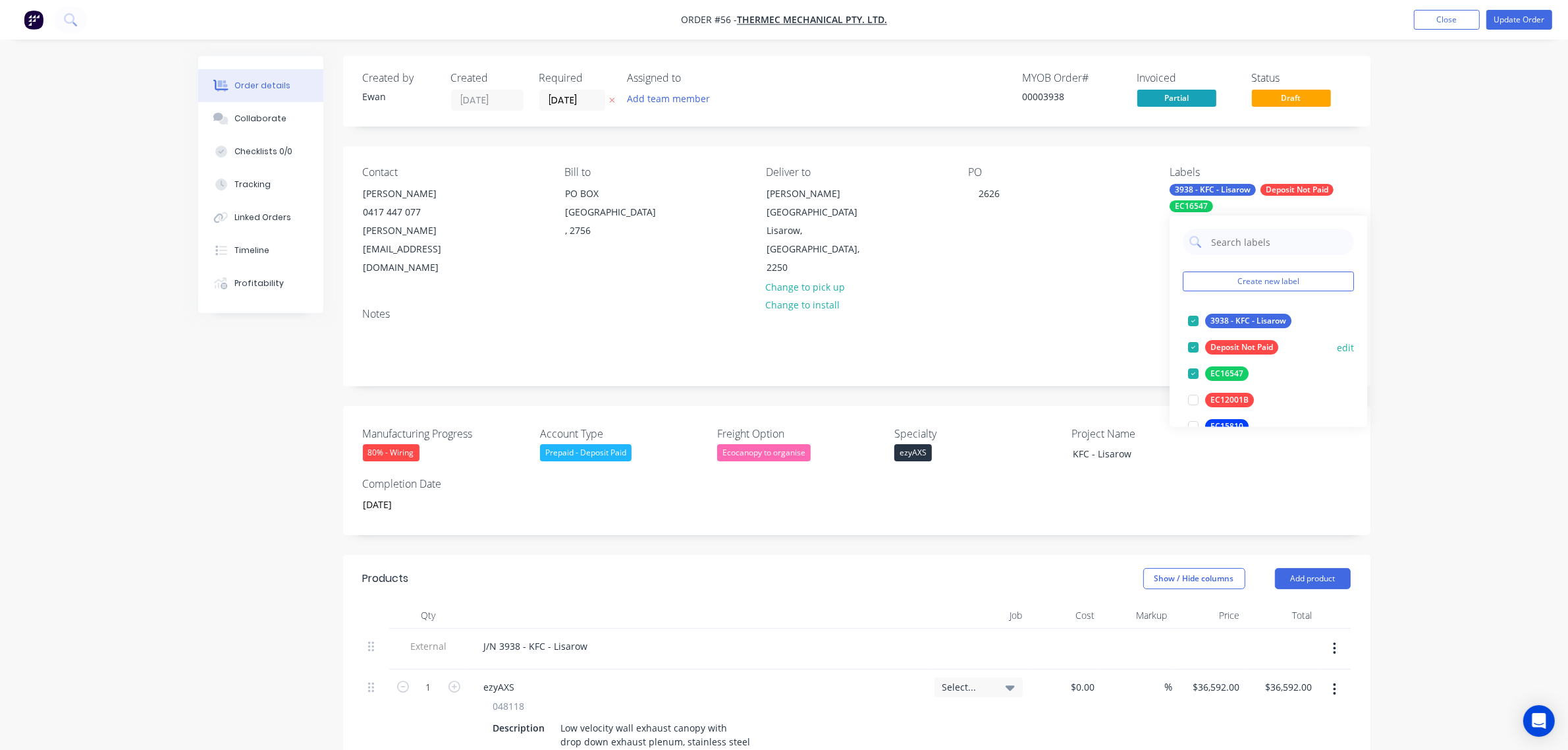
click at [1245, 344] on div "Deposit Not Paid" at bounding box center [1241, 347] width 73 height 14
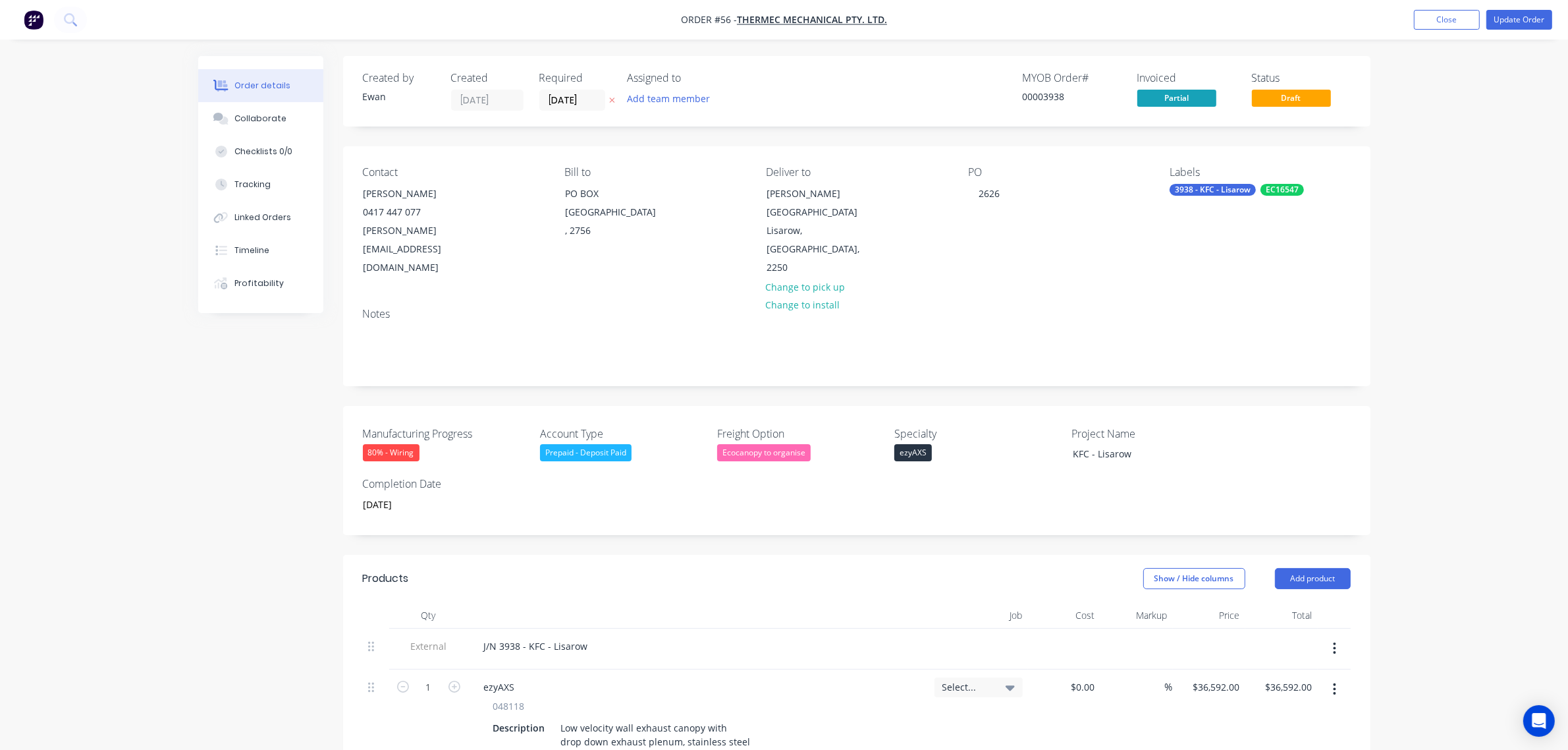
click at [1421, 270] on div "Order details Collaborate Checklists 0/0 Tracking Linked Orders Timeline Profit…" at bounding box center [784, 703] width 1568 height 1405
click at [1513, 18] on button "Update Order" at bounding box center [1519, 20] width 66 height 20
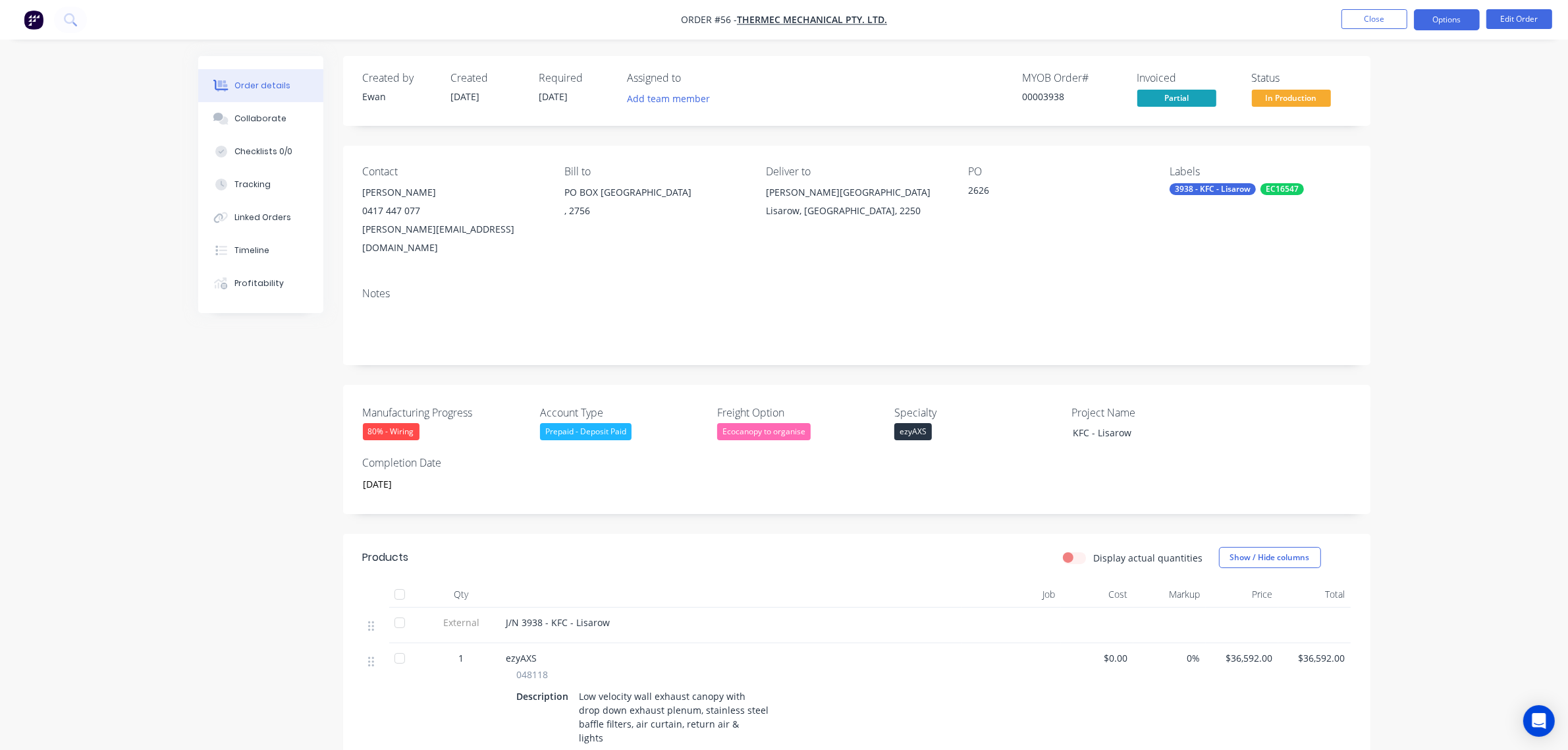
click at [1450, 18] on button "Options" at bounding box center [1446, 20] width 66 height 21
click at [1401, 100] on div "Partial Invoice" at bounding box center [1407, 106] width 121 height 19
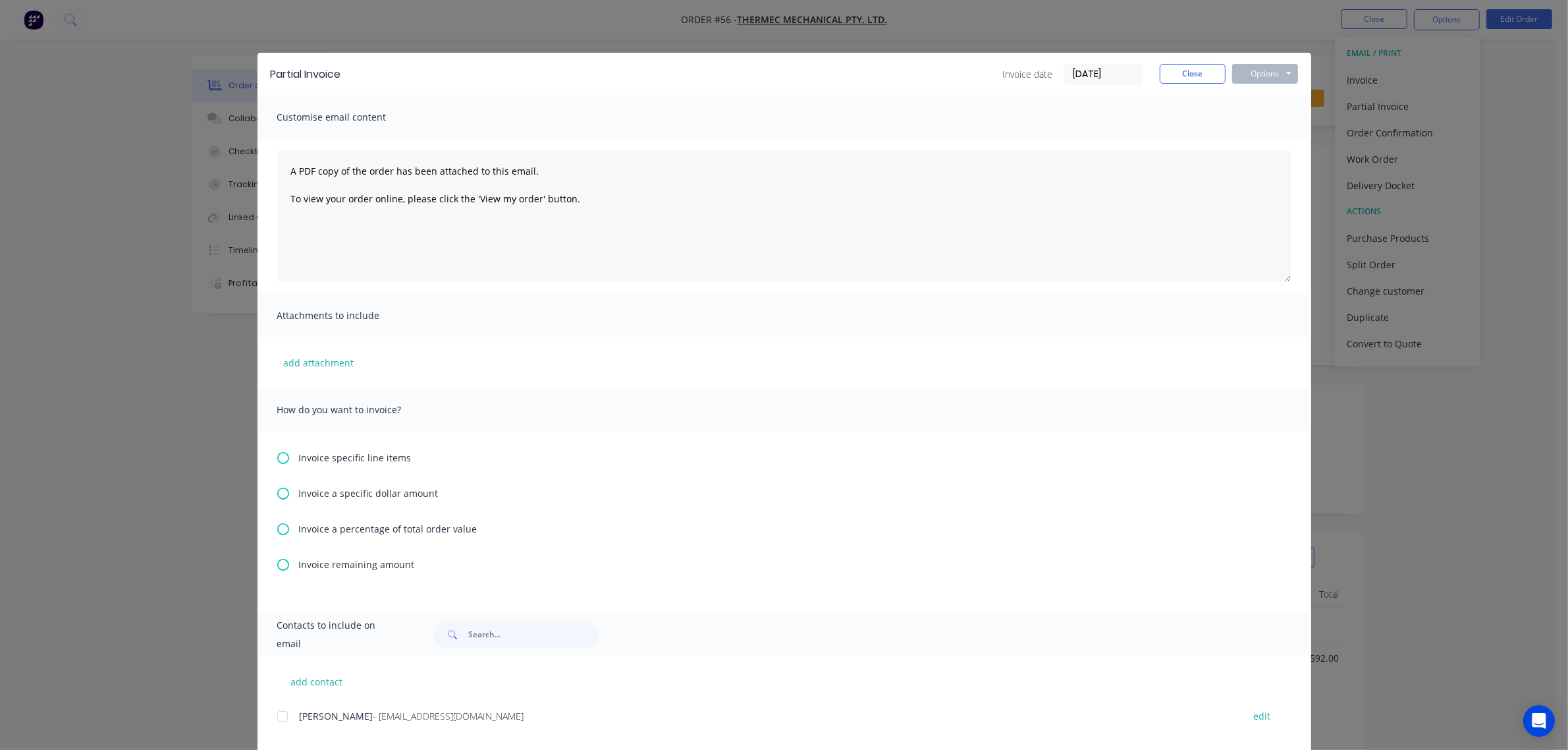
click at [322, 565] on span "Invoice remaining amount" at bounding box center [357, 564] width 116 height 14
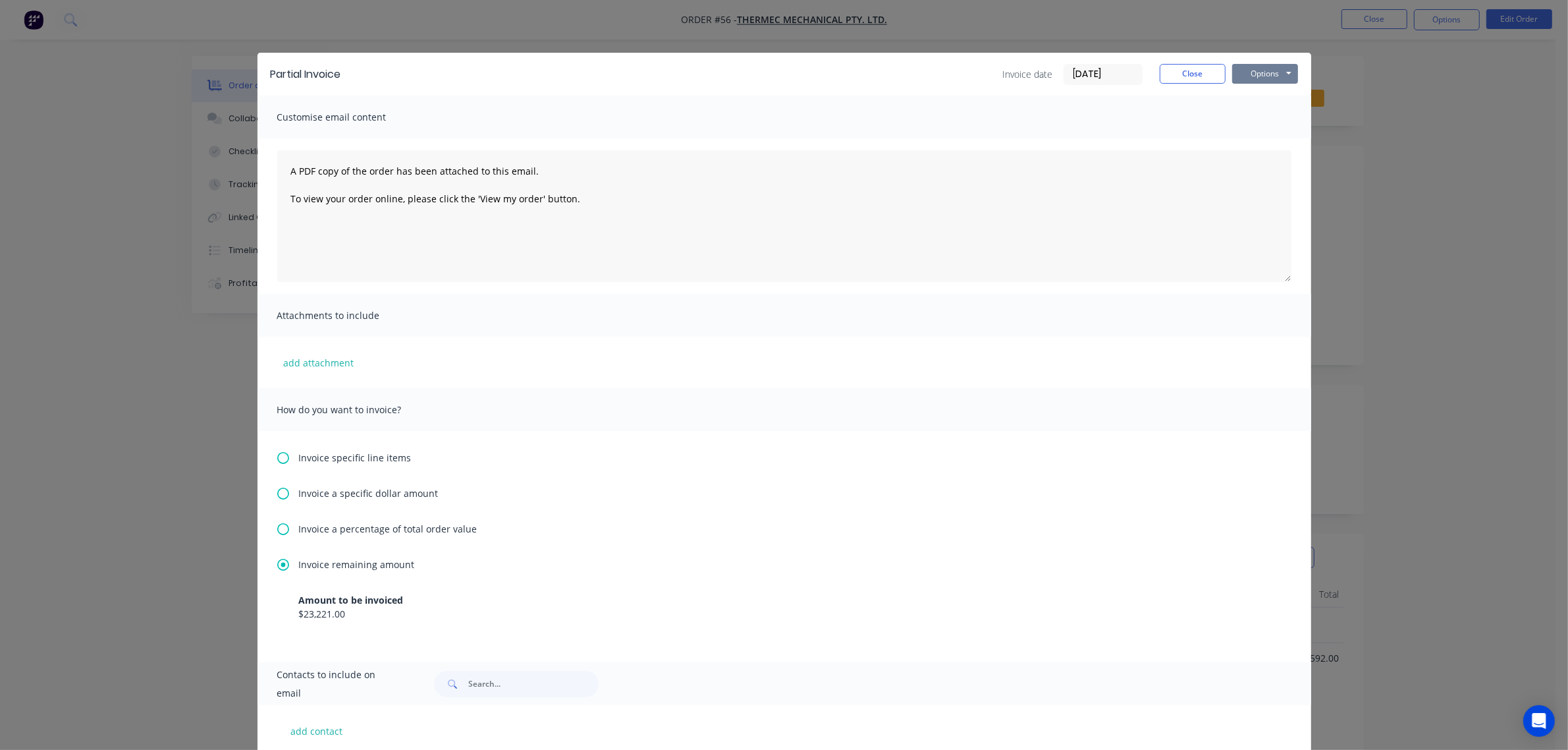
click at [1246, 73] on button "Options" at bounding box center [1264, 74] width 66 height 20
click at [1242, 120] on button "Print" at bounding box center [1274, 119] width 84 height 22
click at [1169, 79] on button "Close" at bounding box center [1192, 74] width 66 height 20
